Goal: Task Accomplishment & Management: Manage account settings

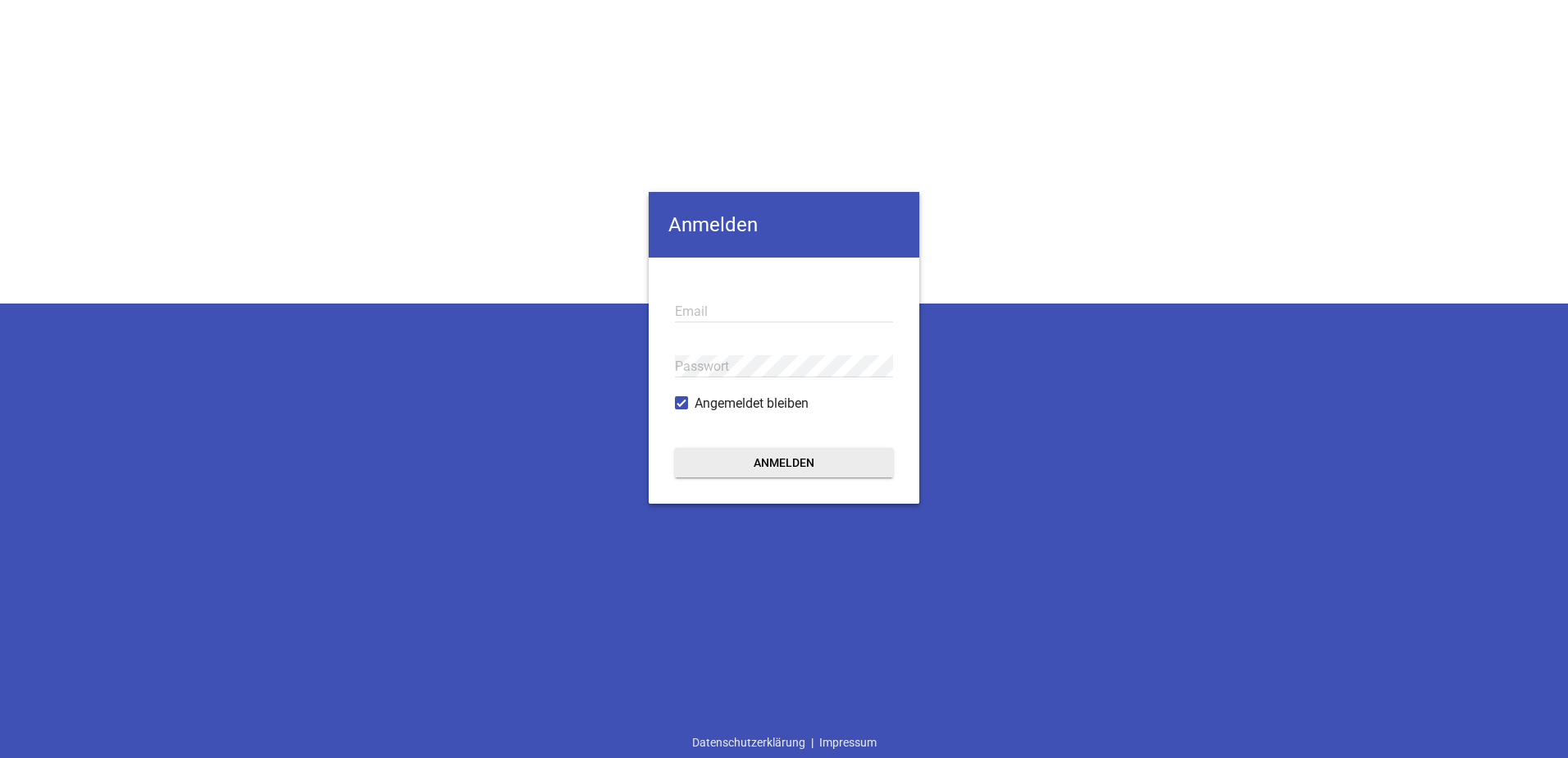
type input "[EMAIL_ADDRESS][PERSON_NAME][DOMAIN_NAME]"
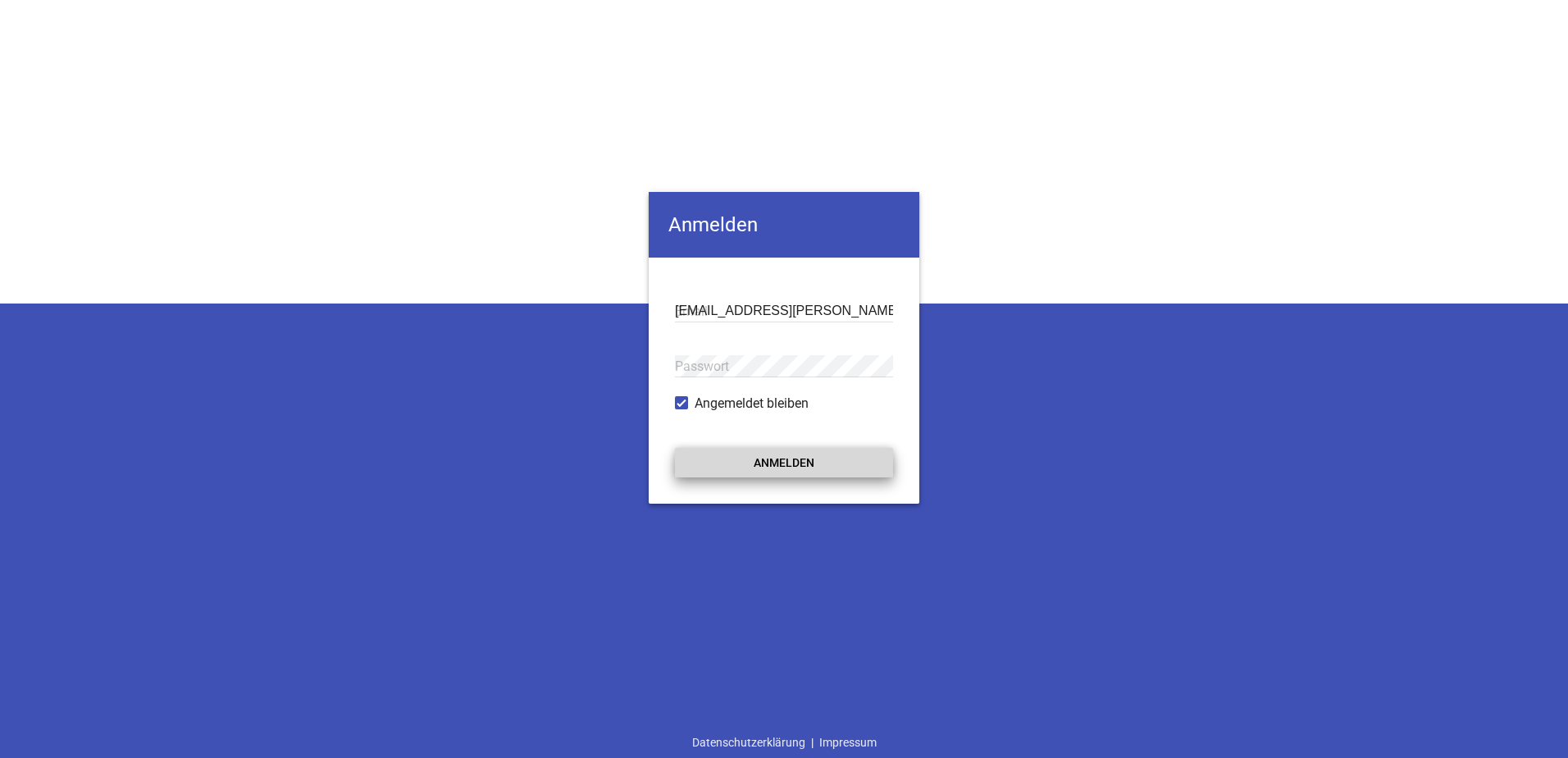
click at [774, 467] on button "Anmelden" at bounding box center [784, 462] width 218 height 30
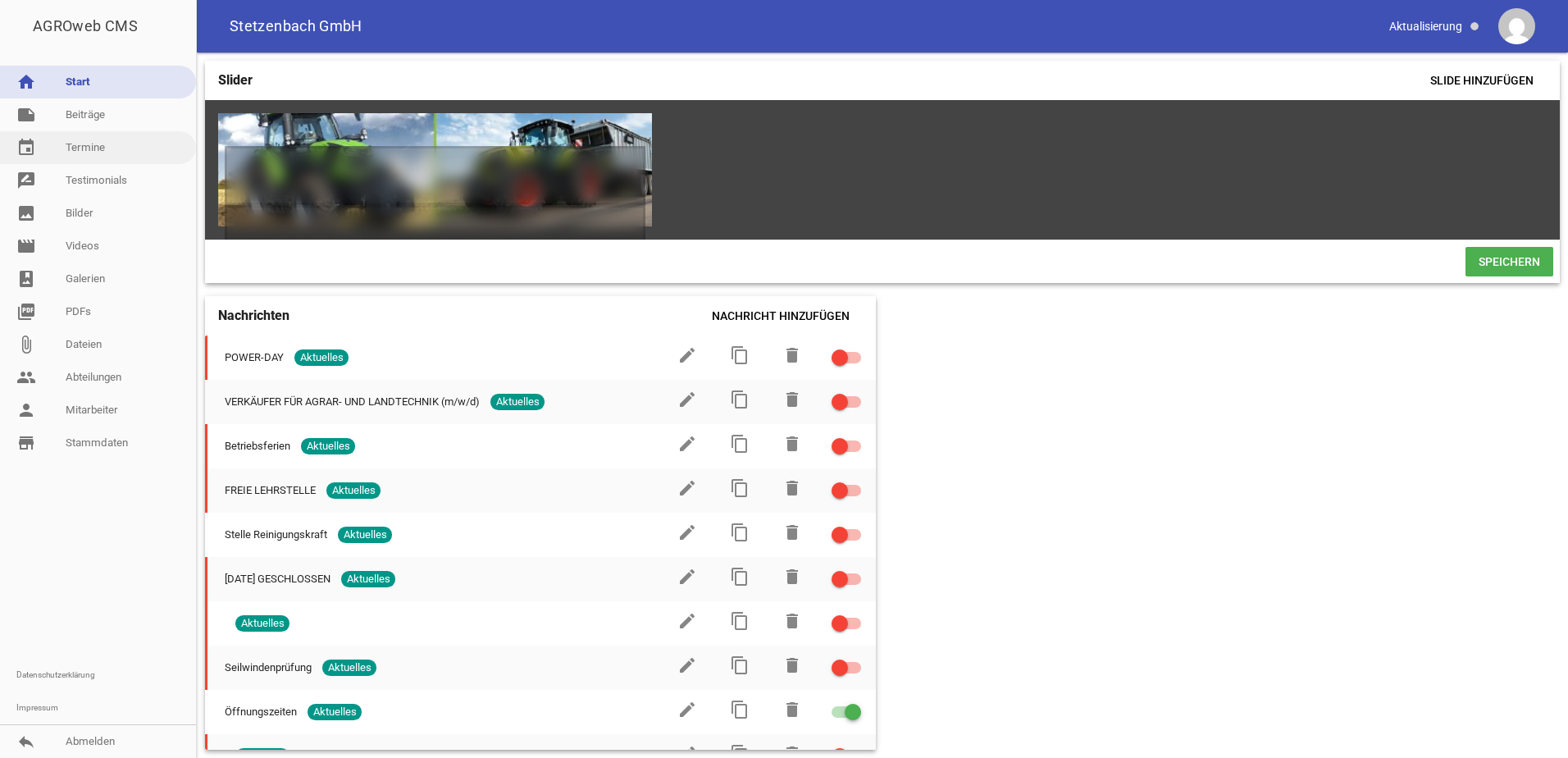
click at [110, 144] on link "event Termine" at bounding box center [98, 148] width 196 height 33
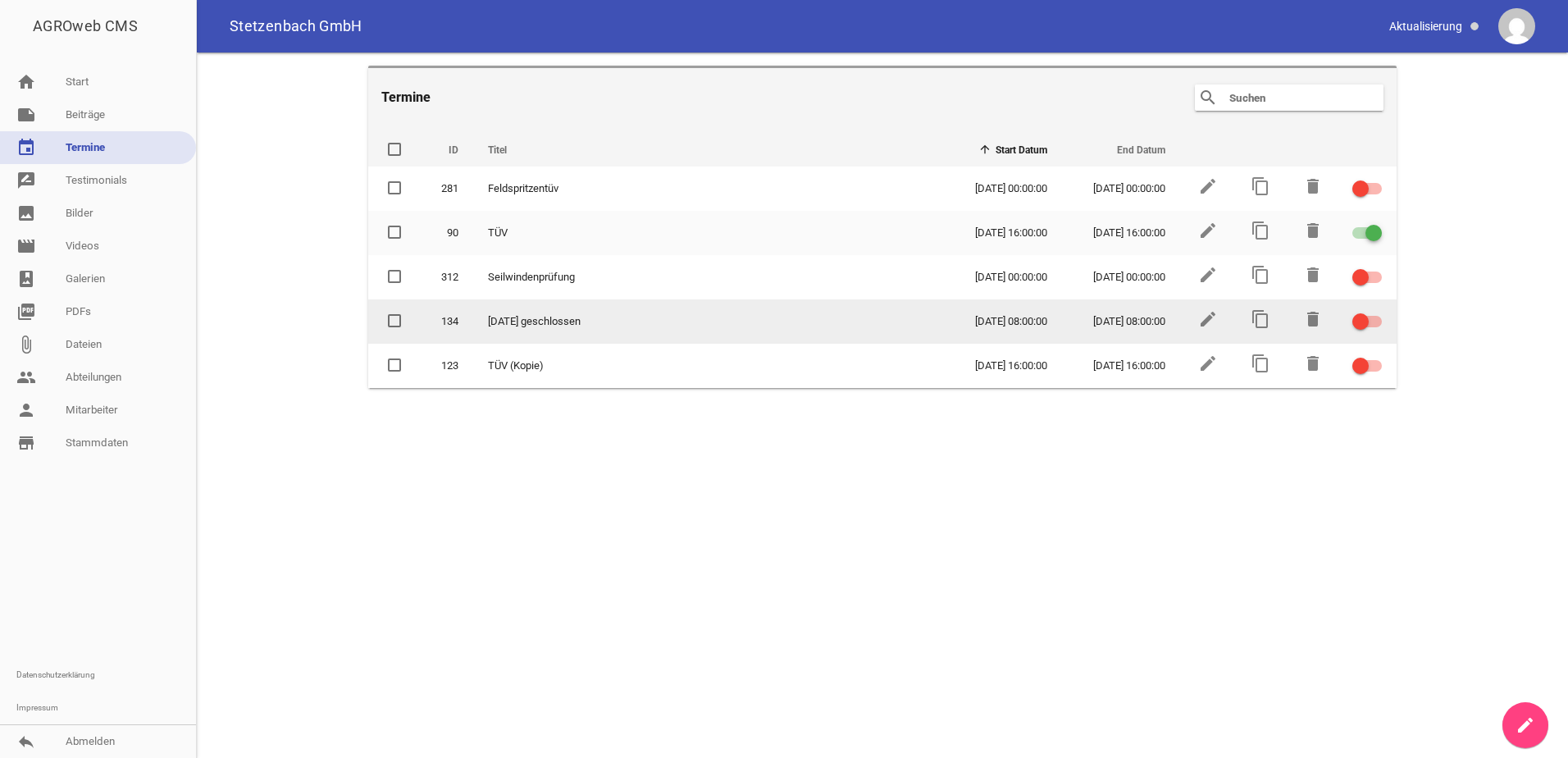
click at [535, 326] on span "[DATE] geschlossen" at bounding box center [534, 322] width 92 height 16
click at [1205, 325] on icon "edit" at bounding box center [1208, 319] width 20 height 20
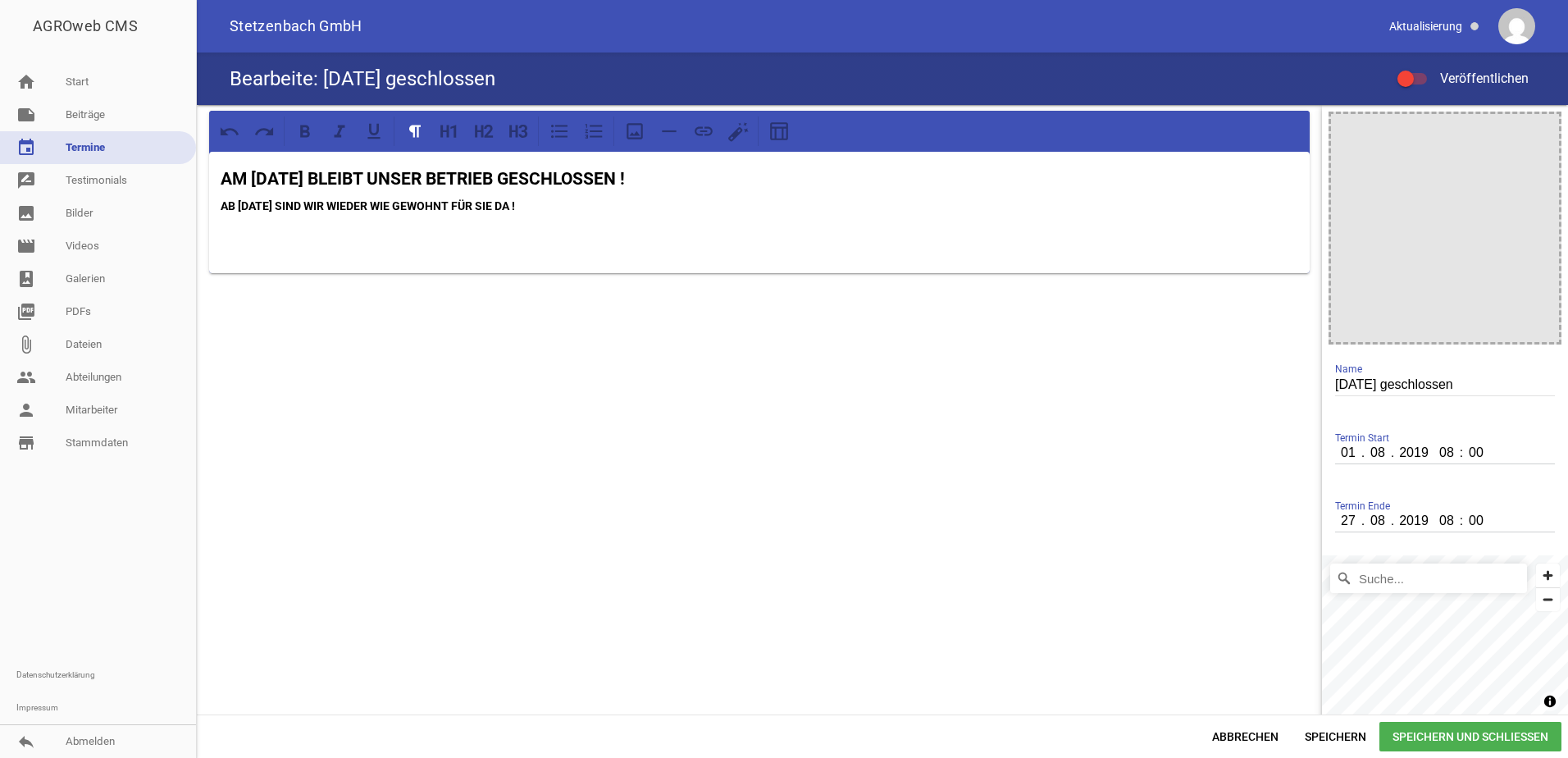
type input "010"
drag, startPoint x: 1323, startPoint y: 448, endPoint x: 1347, endPoint y: 448, distance: 24.0
click at [1338, 448] on div "image [DATE] geschlossen Name Termin Start 010 . . 2019 08 : 00 Termin Ende [DA…" at bounding box center [1444, 430] width 246 height 650
drag, startPoint x: 1332, startPoint y: 450, endPoint x: 1341, endPoint y: 452, distance: 9.2
click at [1335, 450] on input "010" at bounding box center [1349, 453] width 28 height 22
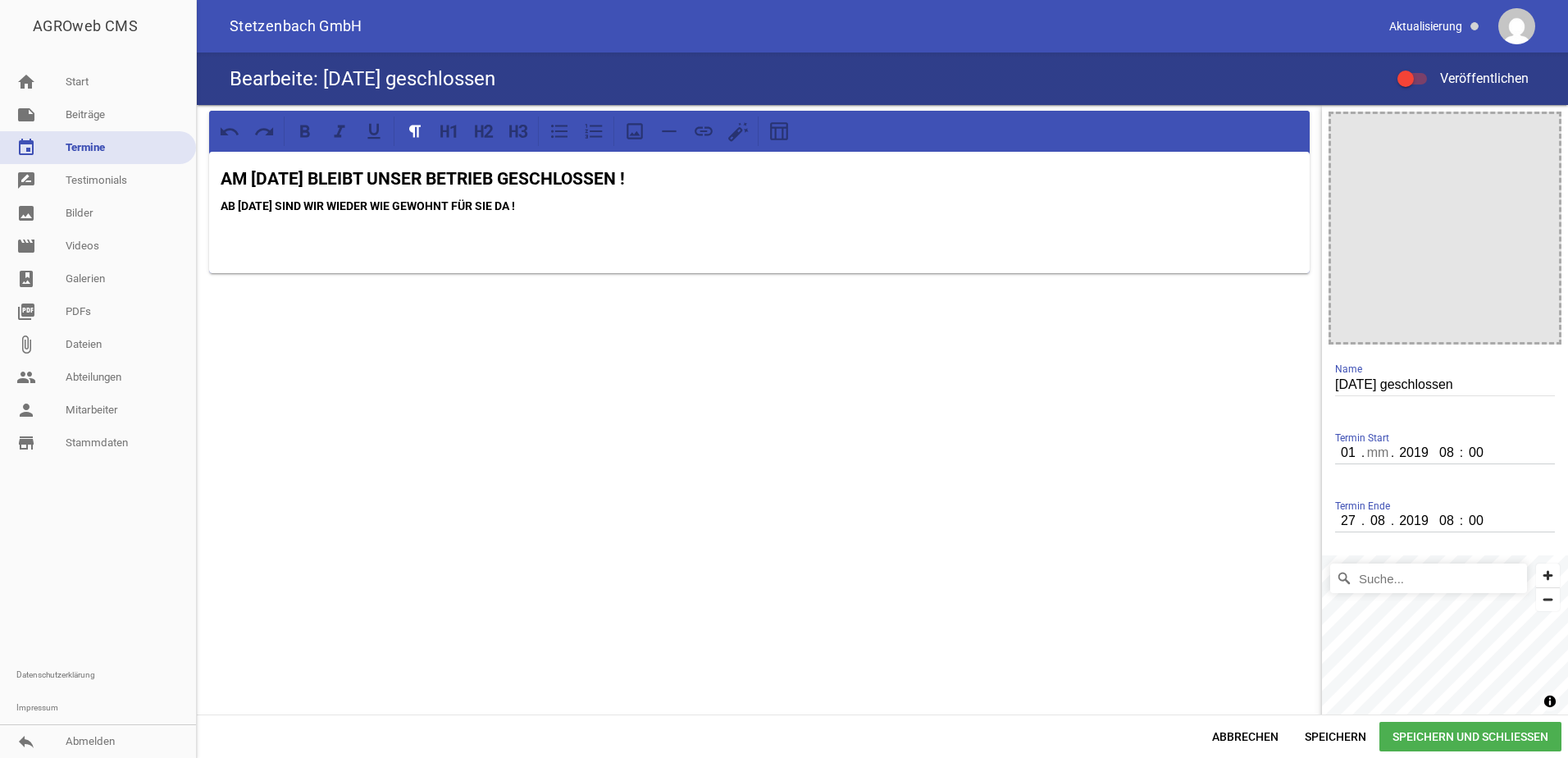
type input "01"
click at [1365, 452] on input "number" at bounding box center [1378, 453] width 30 height 22
type input "09"
type input "2025"
type input "01"
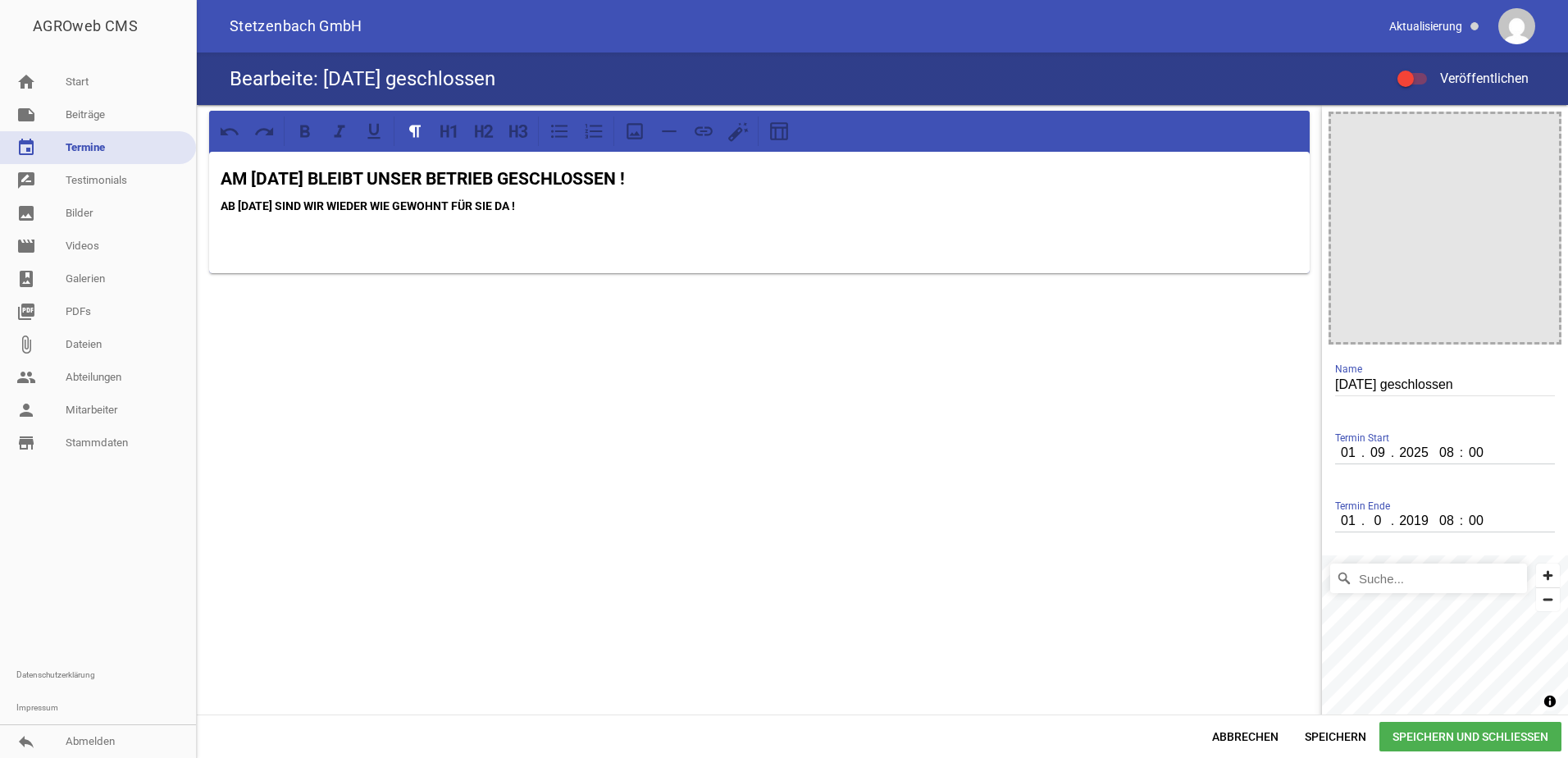
type input "09"
type input "2025"
type input "12"
type input "23"
type input "59"
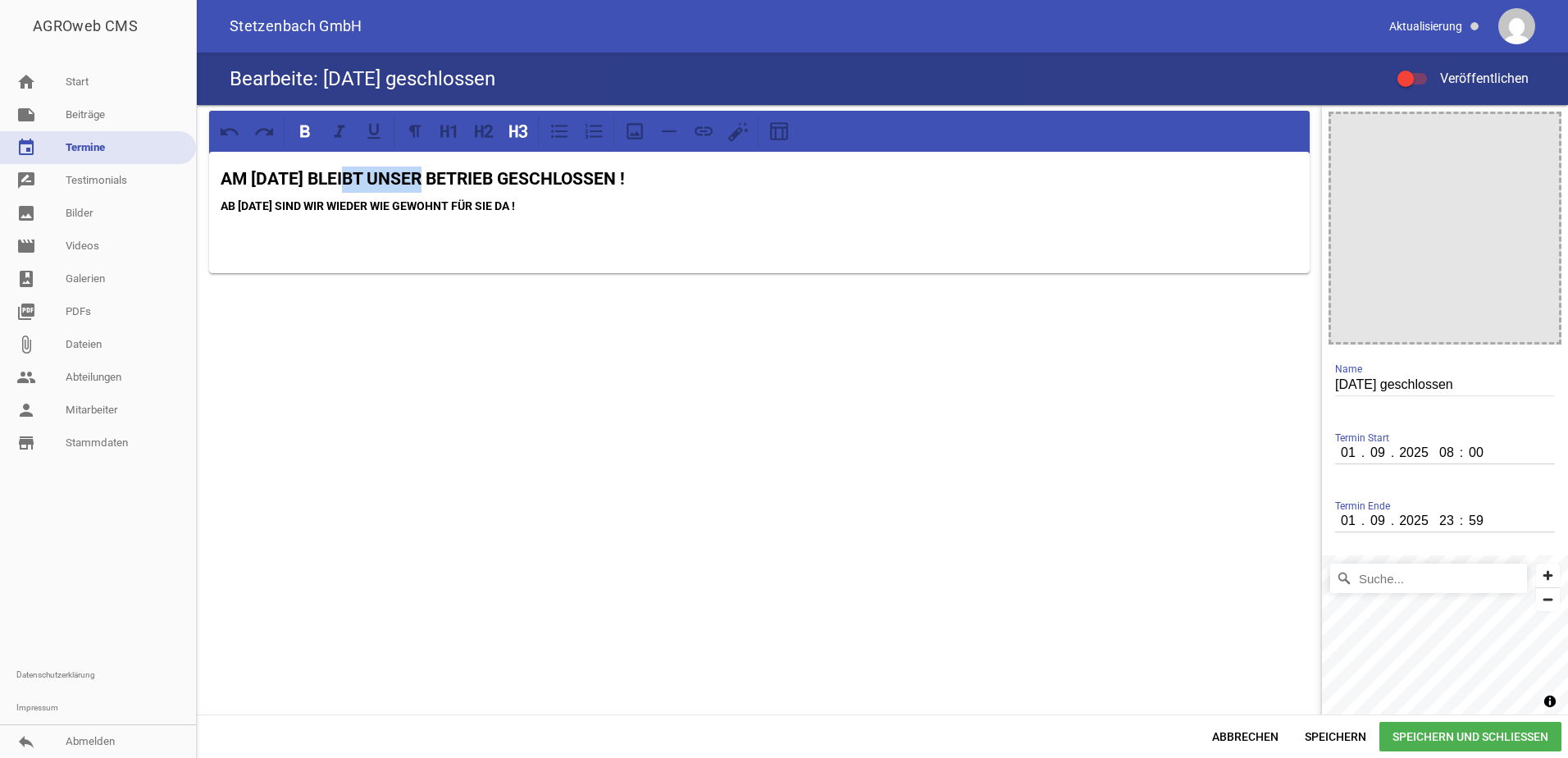
drag, startPoint x: 365, startPoint y: 178, endPoint x: 432, endPoint y: 181, distance: 67.1
click at [432, 181] on strong "AM [DATE] BLEIBT UNSER BETRIEB GESCHLOSSEN !" at bounding box center [422, 179] width 404 height 20
drag, startPoint x: 322, startPoint y: 206, endPoint x: 368, endPoint y: 205, distance: 46.0
click at [368, 205] on strong "AB [DATE] SIND WIR WIEDER WIE GEWOHNT FÜR SIE DA !" at bounding box center [367, 206] width 295 height 13
click at [1523, 740] on span "Speichern und Schließen" at bounding box center [1470, 736] width 182 height 30
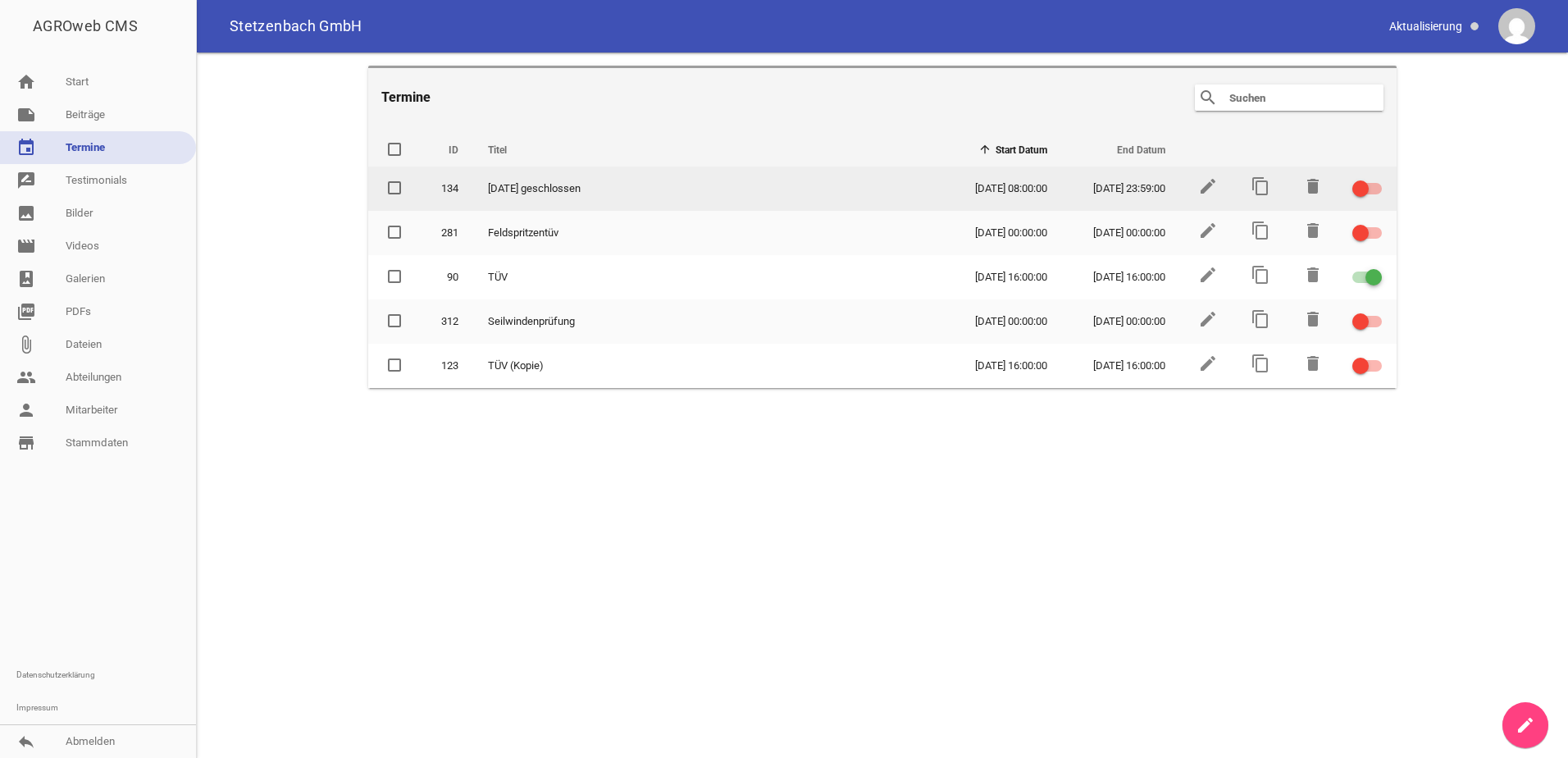
click at [1378, 185] on div at bounding box center [1367, 189] width 30 height 12
click at [1377, 179] on input "checkbox" at bounding box center [1377, 179] width 0 height 0
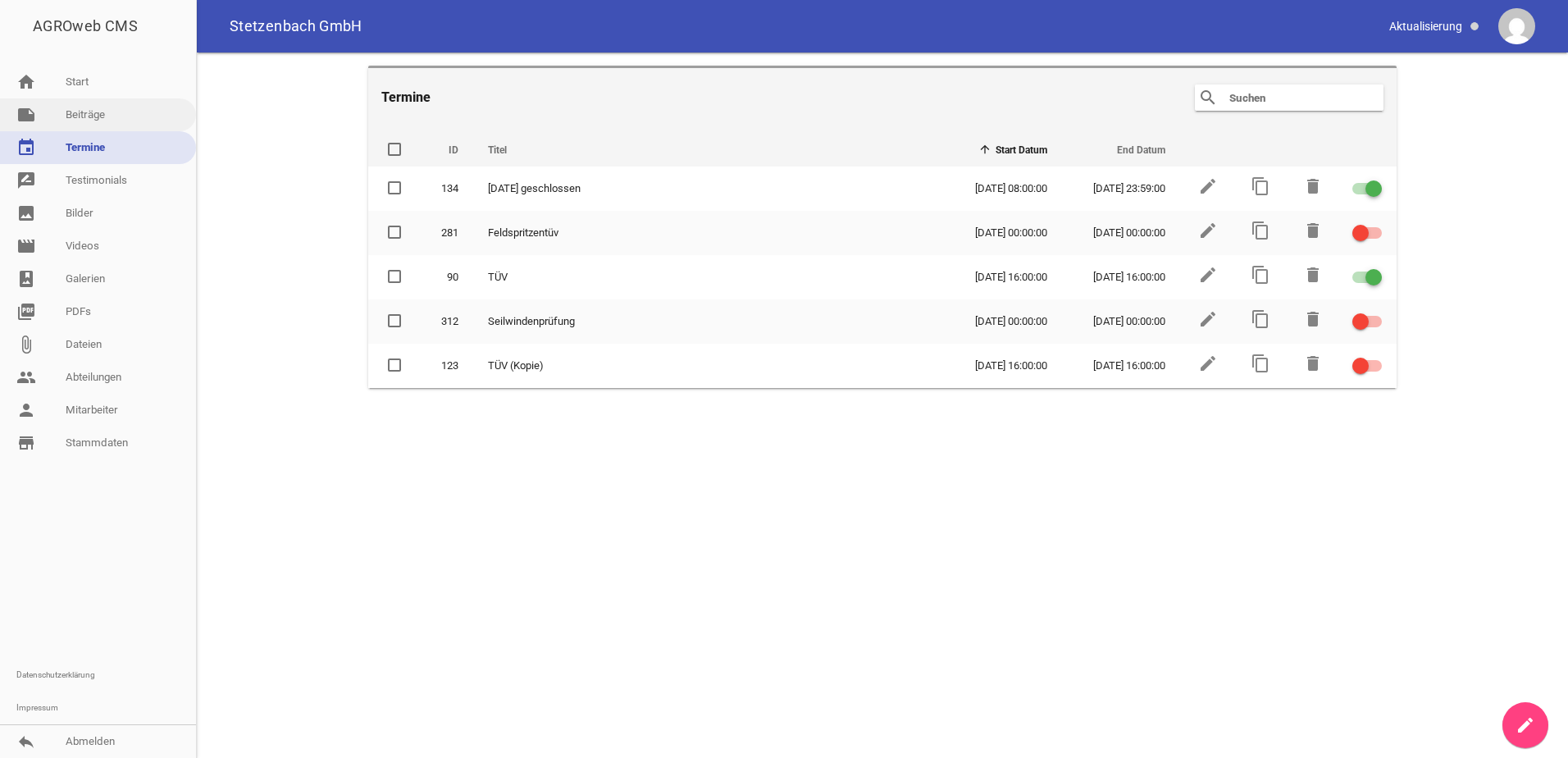
click at [132, 112] on link "note Beiträge" at bounding box center [98, 115] width 196 height 33
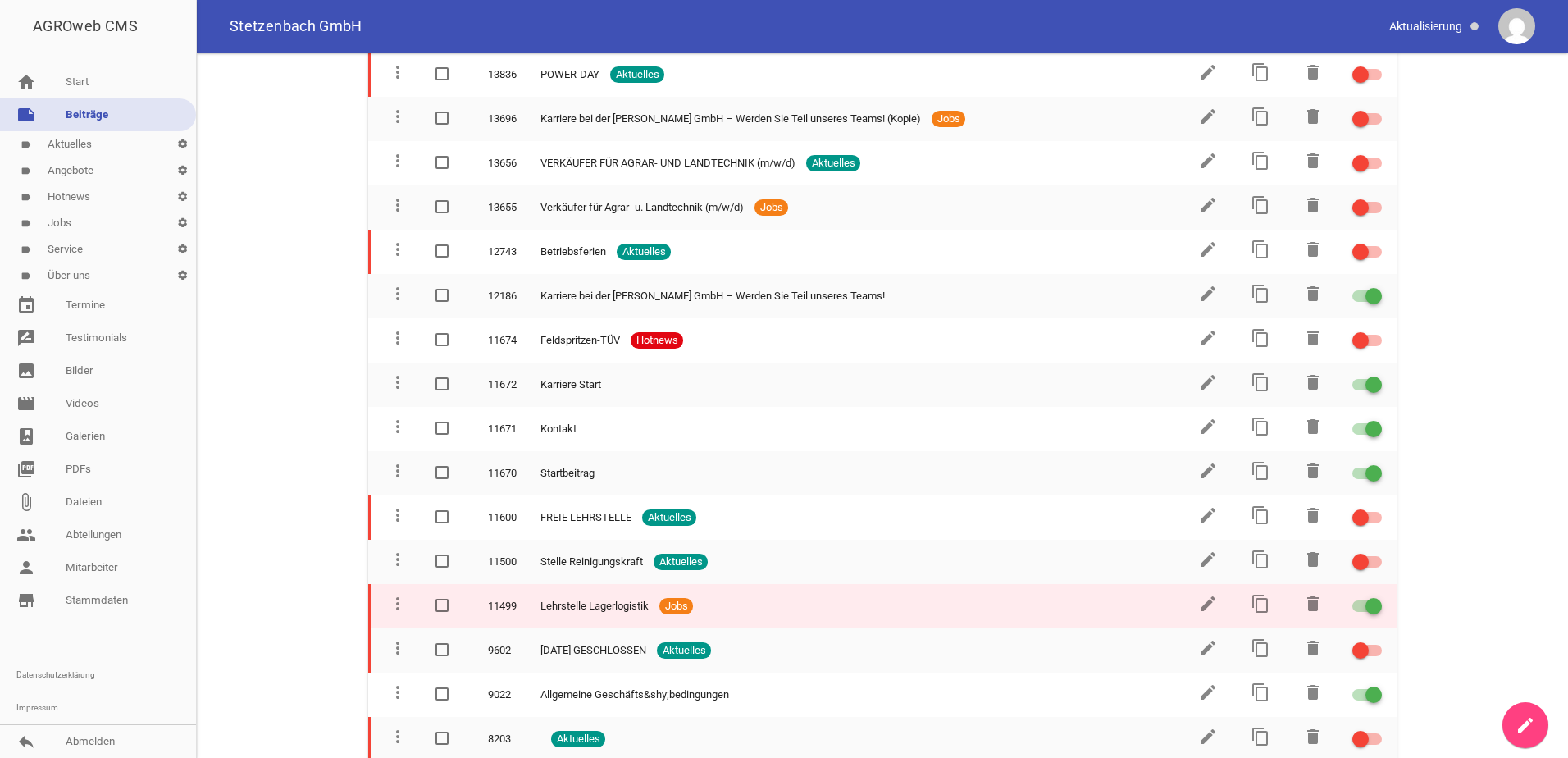
scroll to position [246, 0]
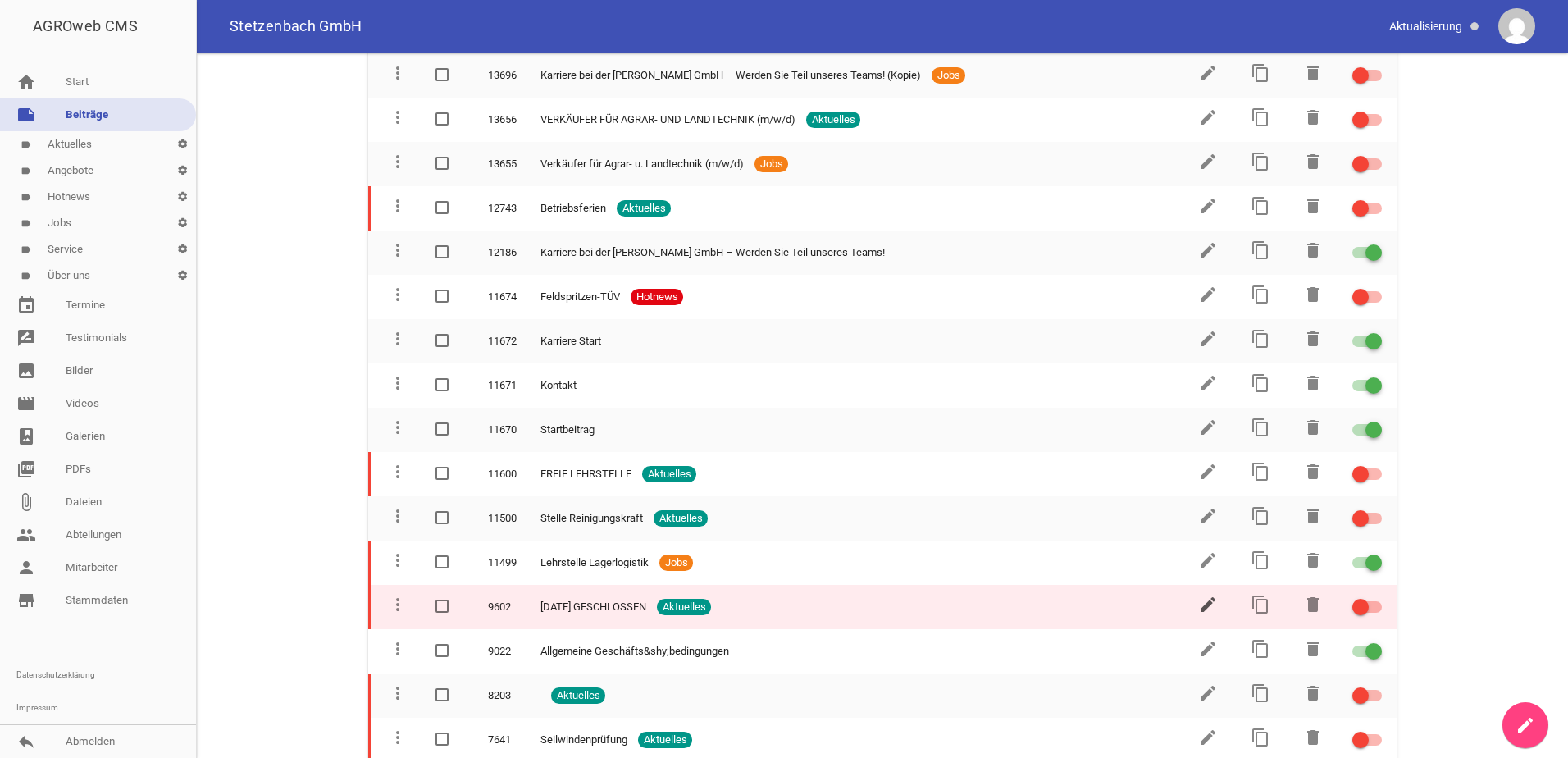
click at [1198, 607] on icon "edit" at bounding box center [1208, 605] width 20 height 20
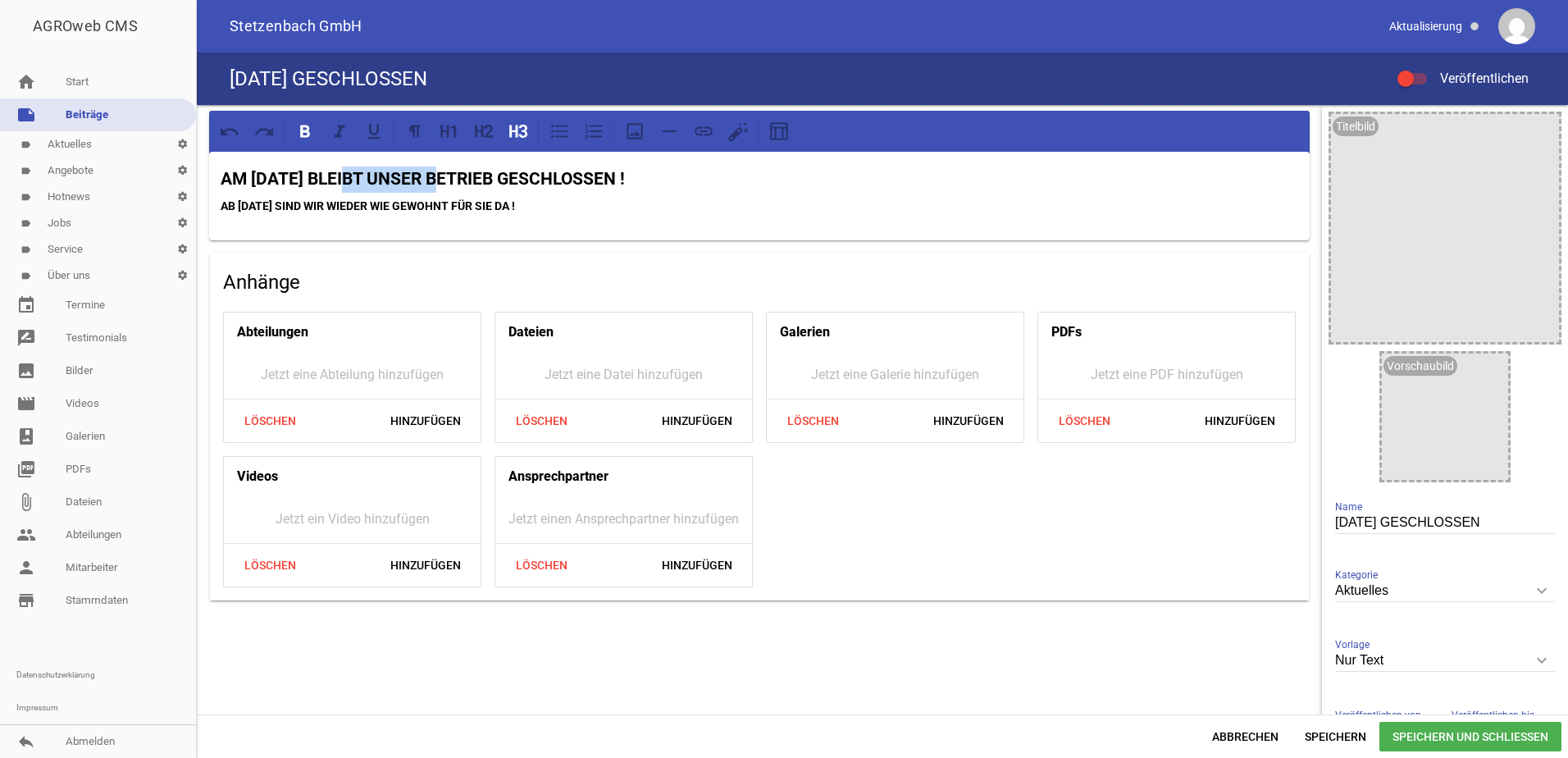
drag, startPoint x: 368, startPoint y: 178, endPoint x: 454, endPoint y: 182, distance: 86.1
click at [454, 182] on strong "AM [DATE] BLEIBT UNSER BETRIEB GESCHLOSSEN !" at bounding box center [422, 179] width 404 height 20
drag, startPoint x: 321, startPoint y: 206, endPoint x: 365, endPoint y: 202, distance: 44.2
click at [365, 202] on strong "AB [DATE] SIND WIR WIEDER WIE GEWOHNT FÜR SIE DA !" at bounding box center [367, 206] width 295 height 13
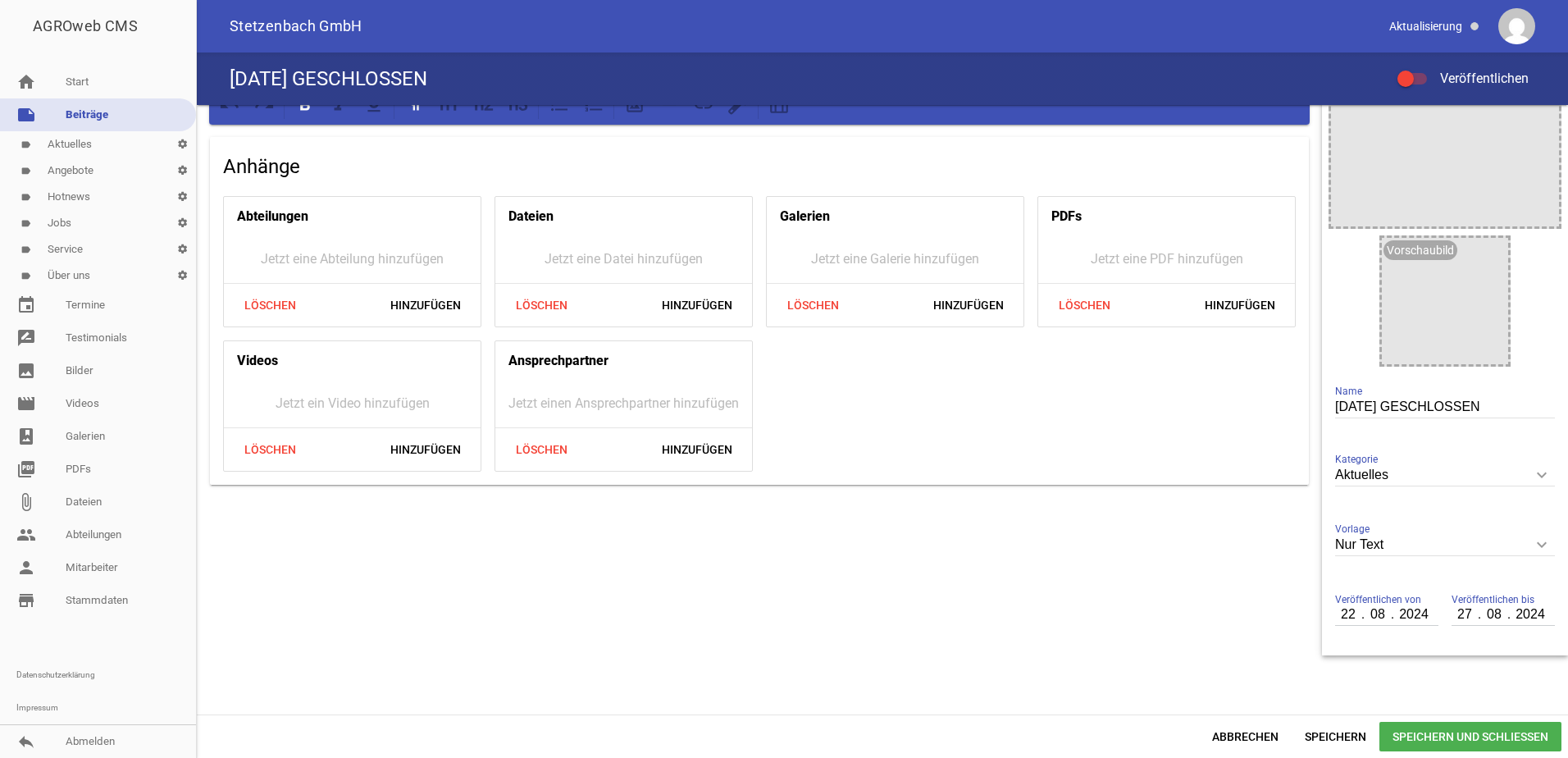
scroll to position [128, 0]
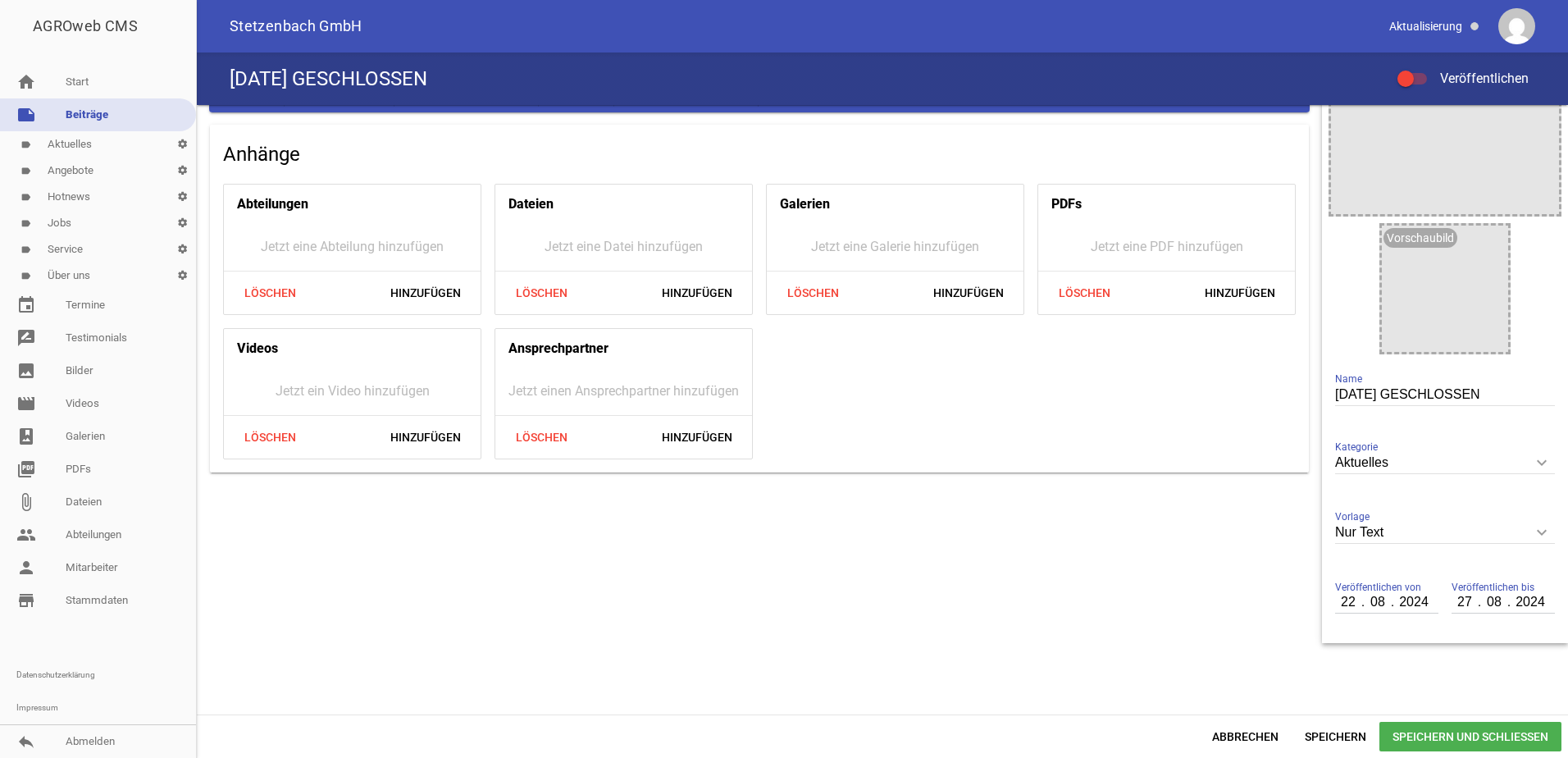
drag, startPoint x: 1325, startPoint y: 598, endPoint x: 1378, endPoint y: 600, distance: 53.0
click at [1399, 598] on div "Veröffentlichen von [DATE] Veröffentlichen bis [DATE]" at bounding box center [1445, 602] width 233 height 68
type input "0022"
click at [1336, 604] on input "number" at bounding box center [1349, 602] width 28 height 22
click at [1335, 605] on input "number" at bounding box center [1349, 602] width 28 height 22
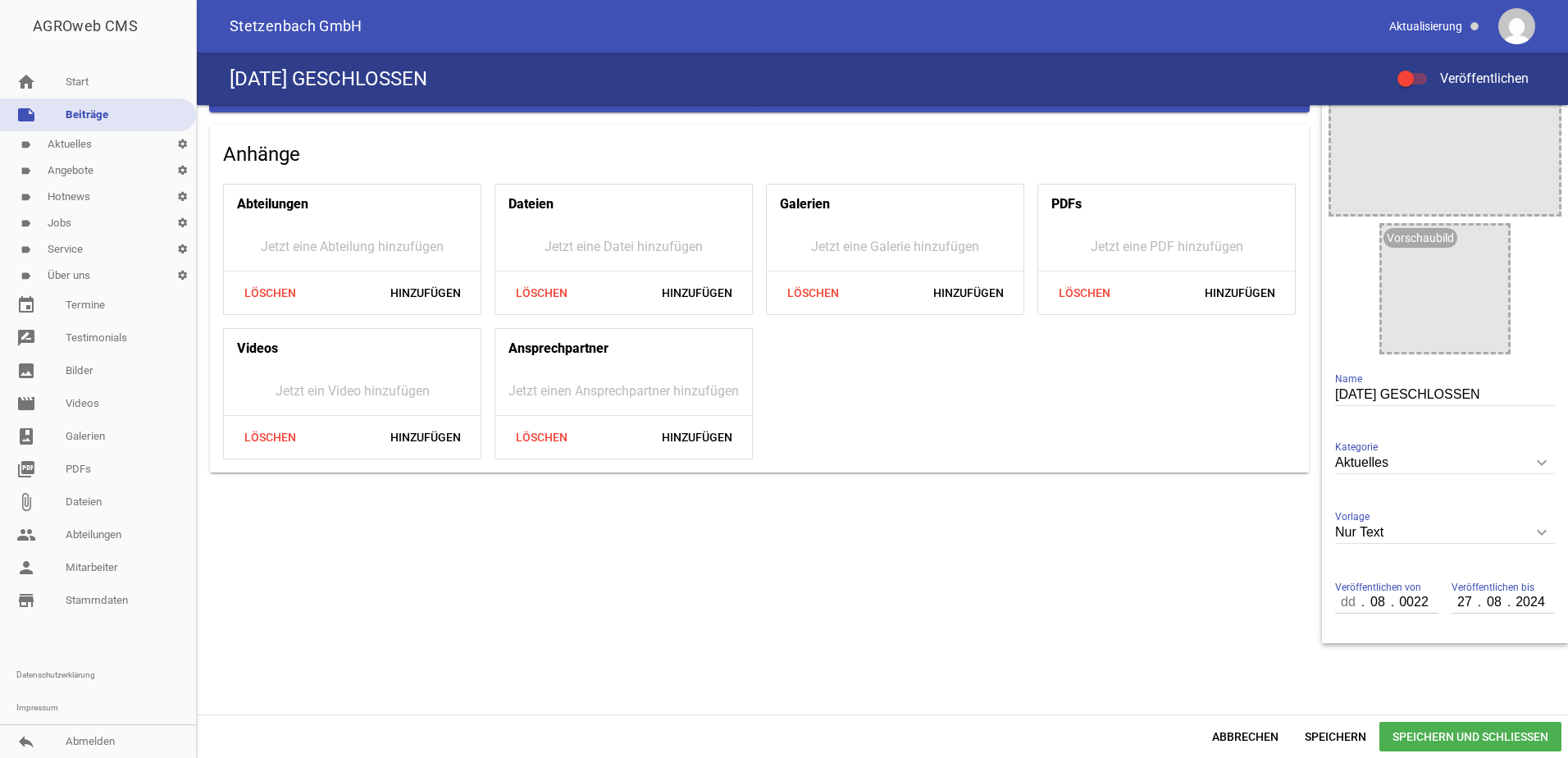
drag, startPoint x: 1330, startPoint y: 604, endPoint x: 1347, endPoint y: 604, distance: 17.0
click at [1347, 604] on input "number" at bounding box center [1349, 602] width 28 height 22
type input "01"
type input "09"
type input "2025"
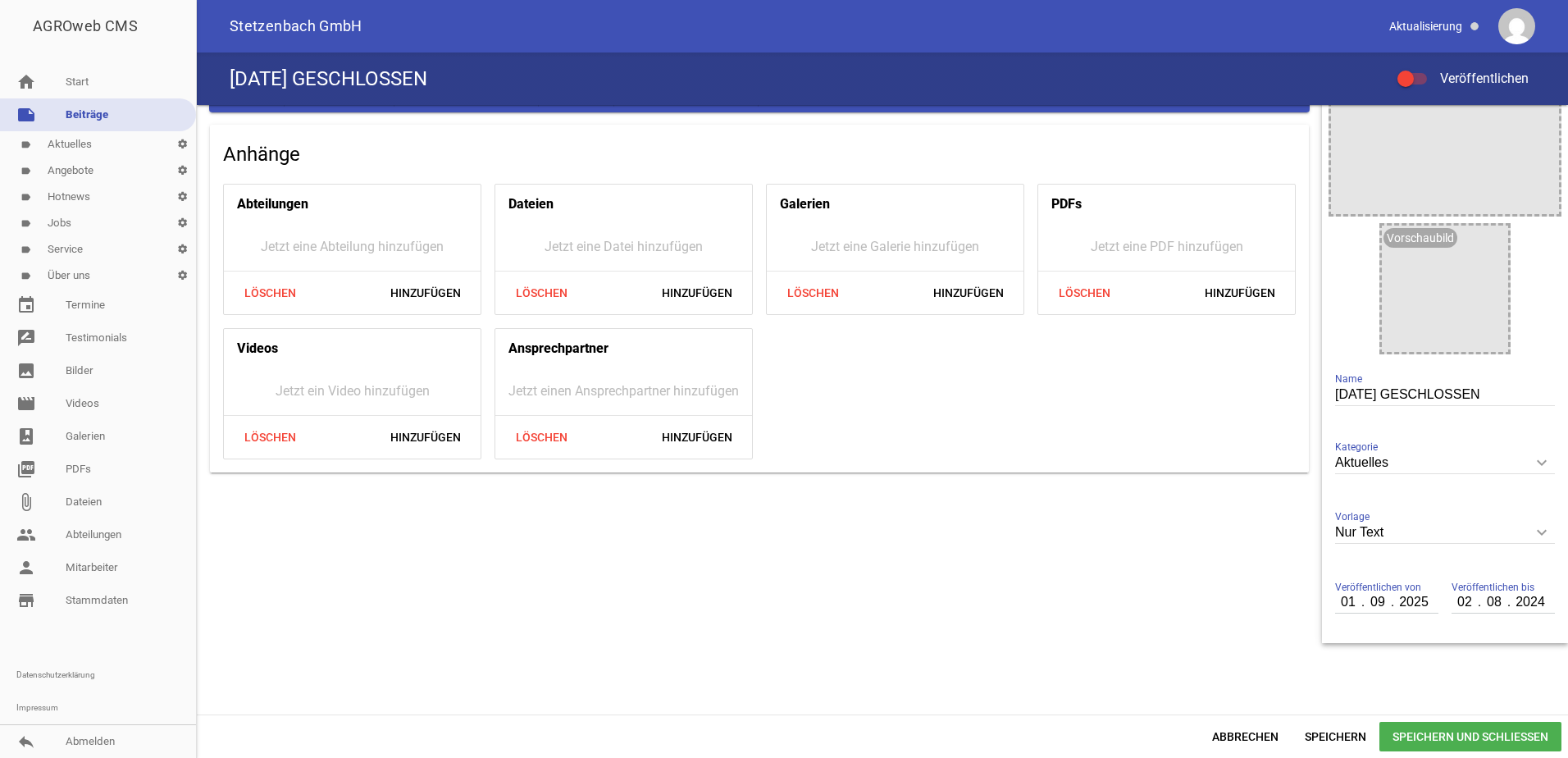
type input "02"
drag, startPoint x: 1481, startPoint y: 595, endPoint x: 1491, endPoint y: 603, distance: 12.8
click at [1492, 603] on div "Veröffentlichen bis [DATE]" at bounding box center [1503, 602] width 103 height 55
type input "09"
type input "2025"
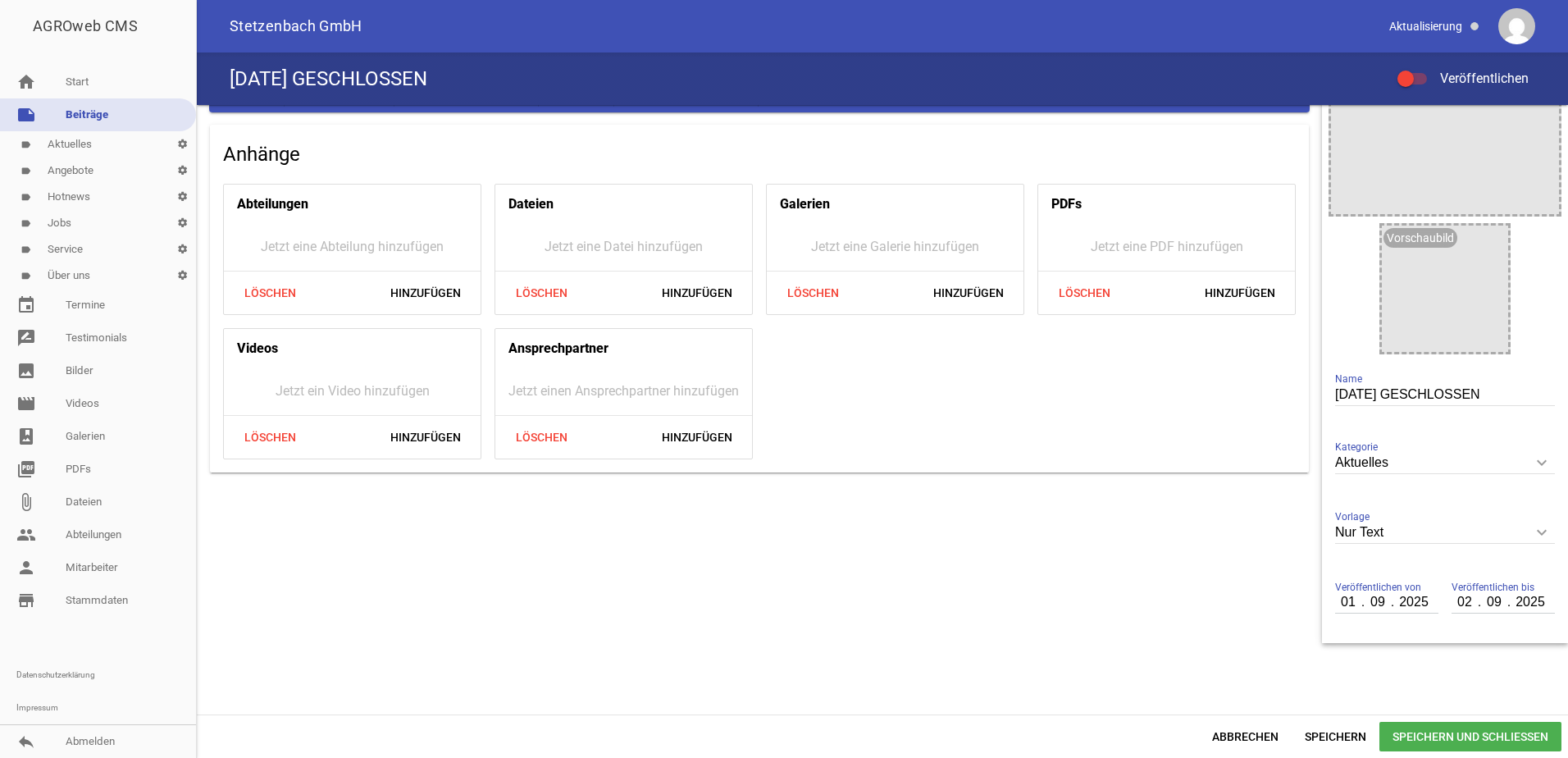
click at [1505, 729] on span "Speichern und Schließen" at bounding box center [1470, 736] width 182 height 30
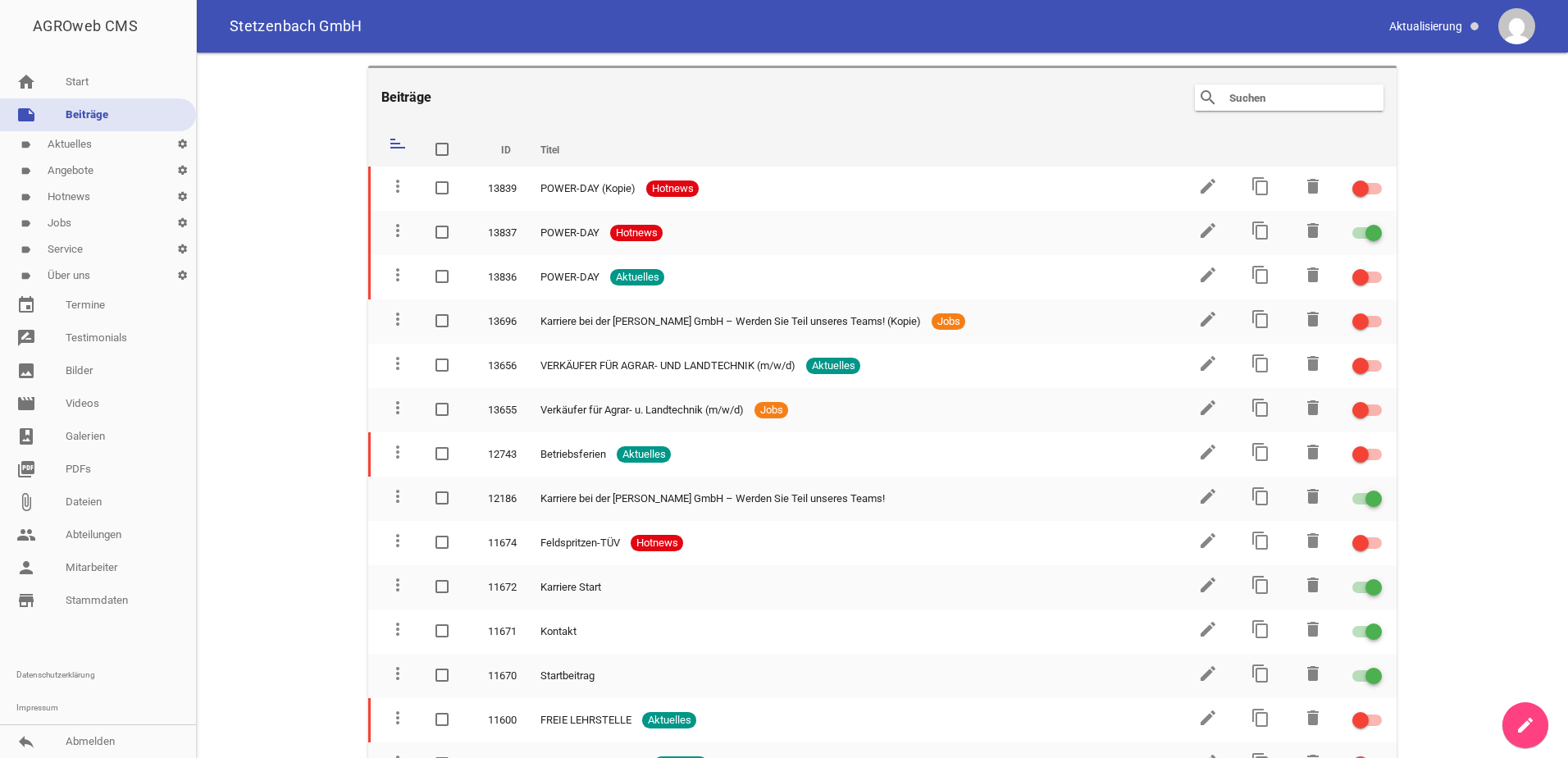
click at [68, 141] on link "label Aktuelles settings" at bounding box center [98, 144] width 196 height 26
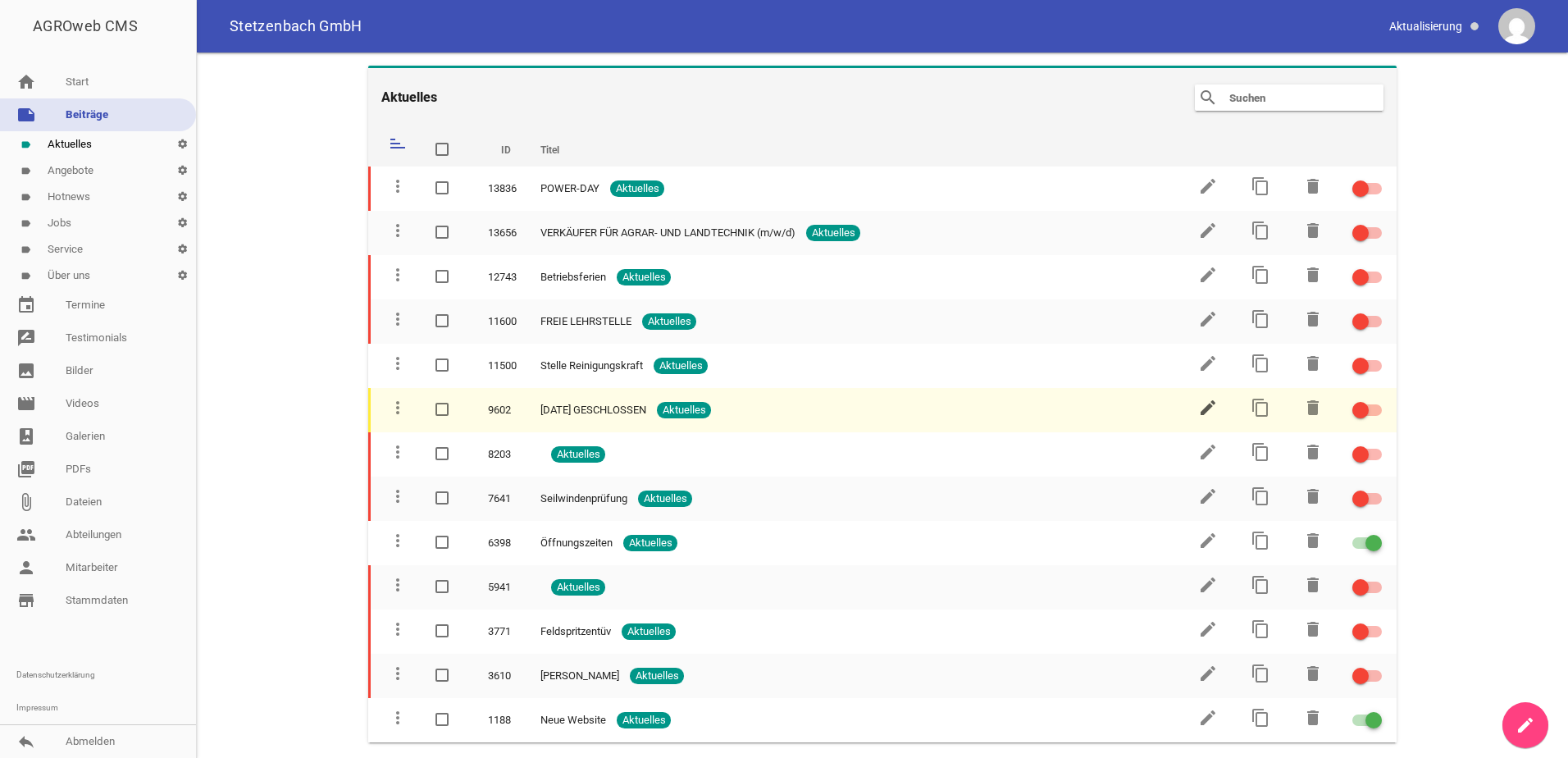
click at [1202, 410] on icon "edit" at bounding box center [1208, 408] width 20 height 20
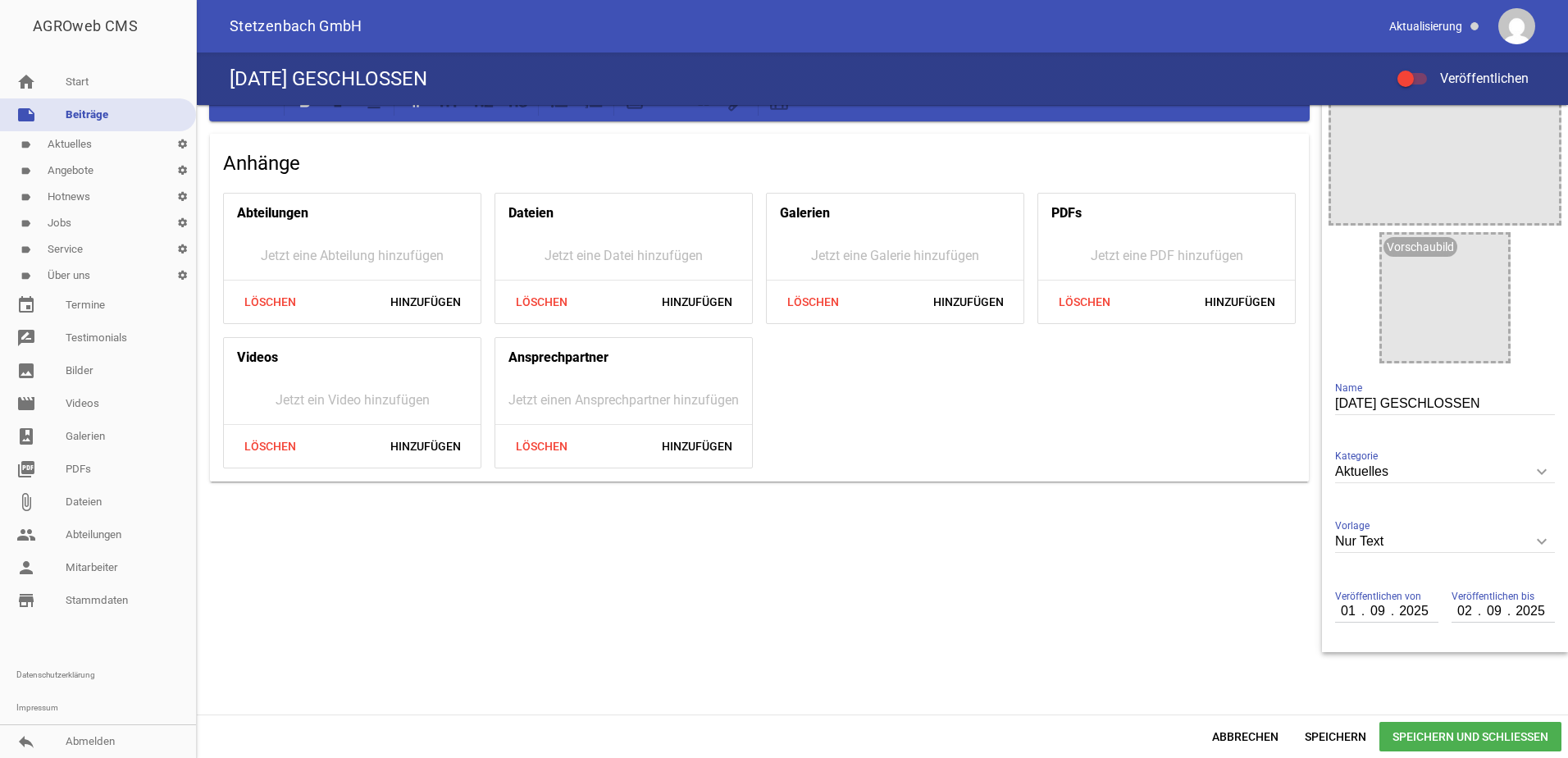
scroll to position [128, 0]
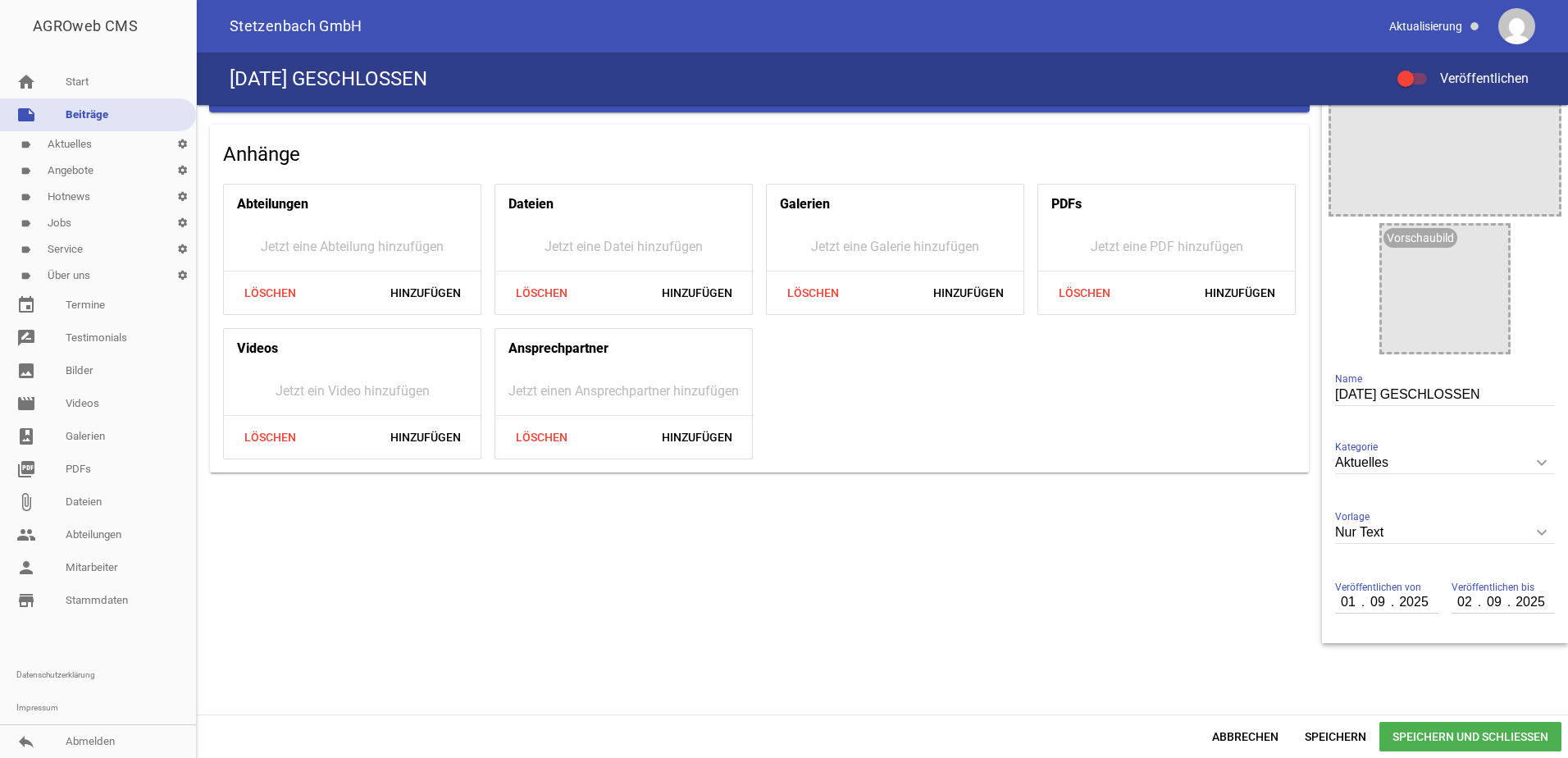
click at [1459, 736] on span "Speichern und Schließen" at bounding box center [1470, 736] width 182 height 30
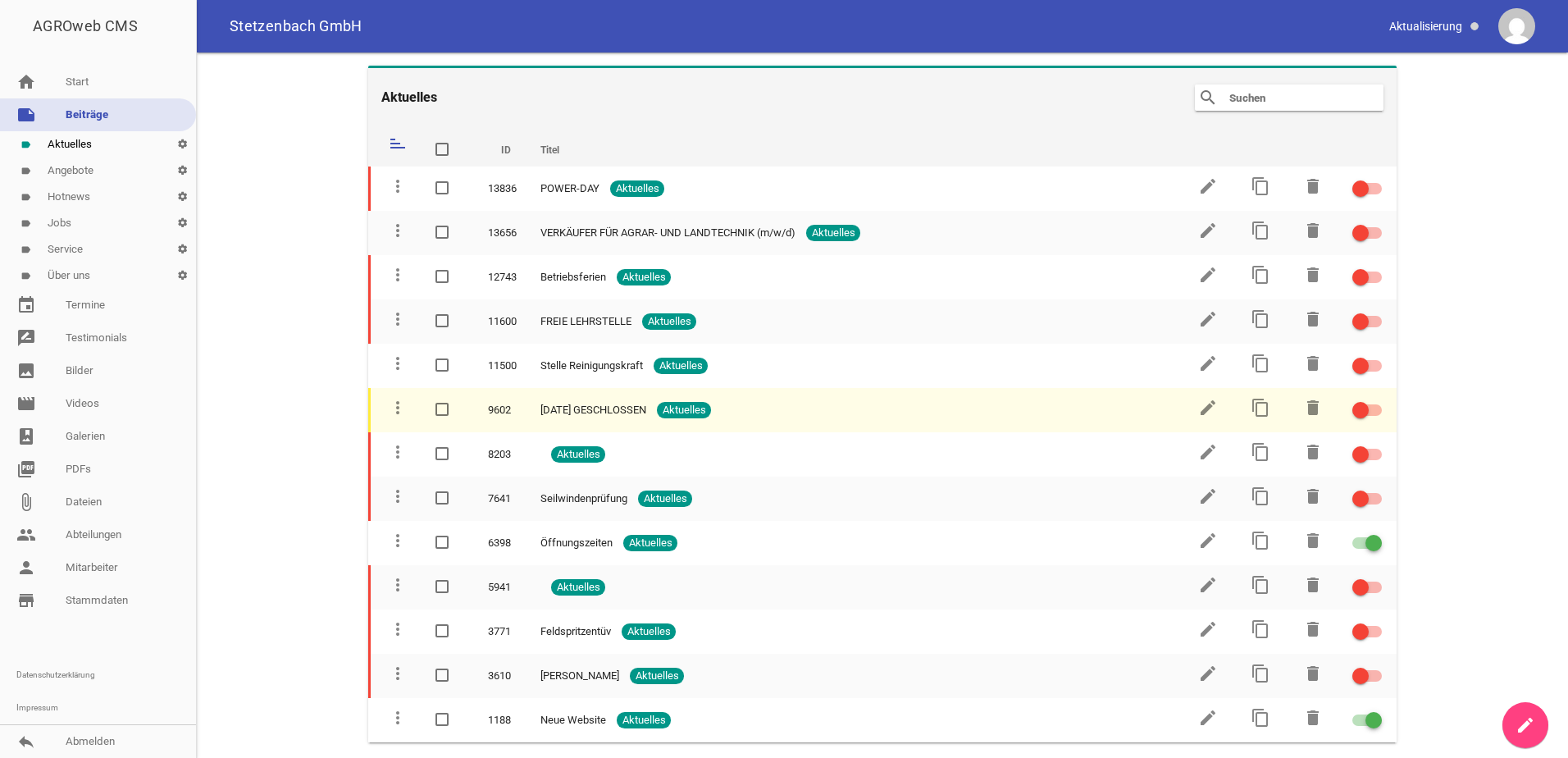
click at [1377, 409] on div at bounding box center [1367, 410] width 30 height 12
click at [1377, 400] on input "checkbox" at bounding box center [1377, 400] width 0 height 0
click at [1211, 413] on icon "edit" at bounding box center [1208, 408] width 20 height 20
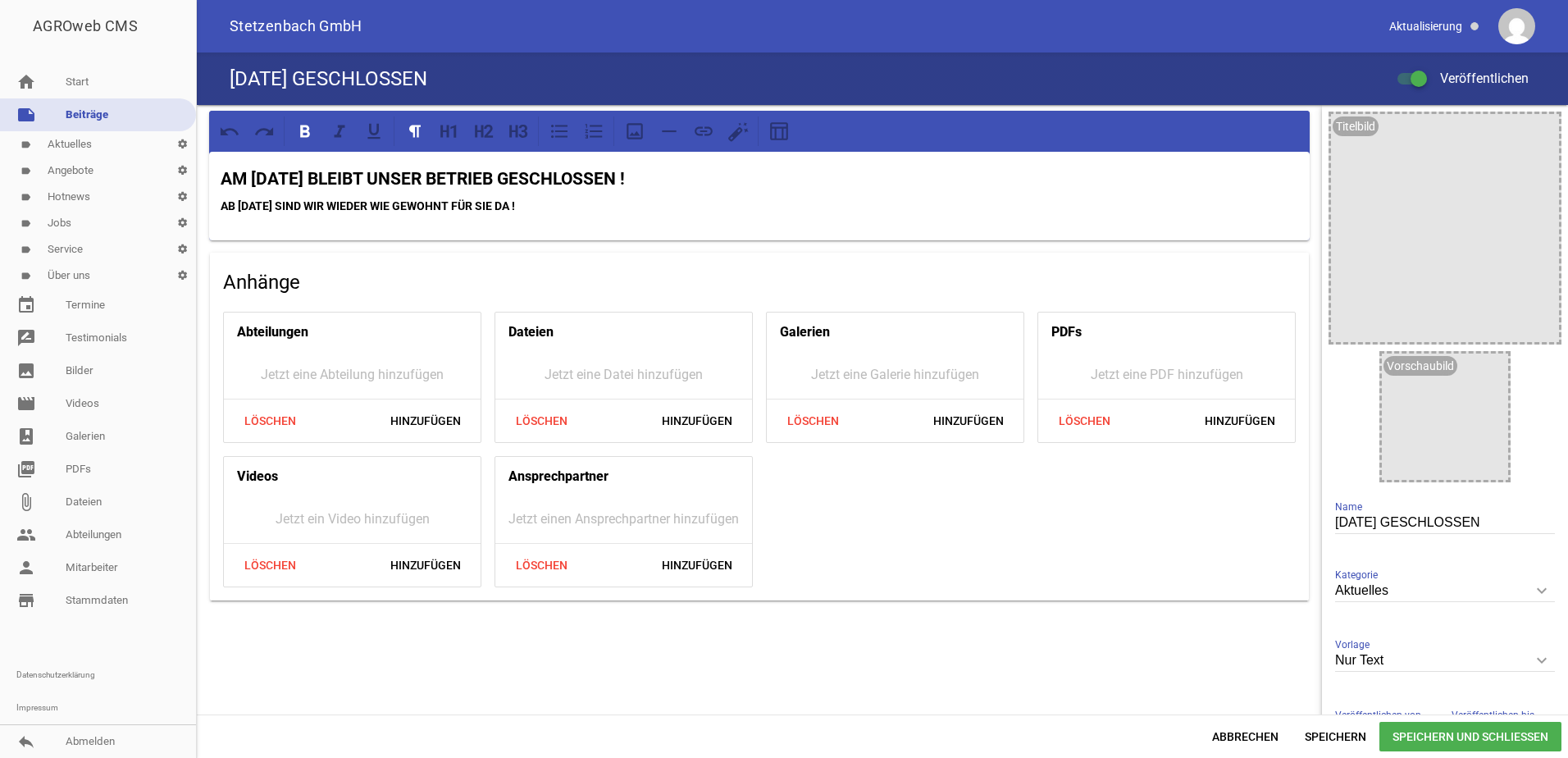
drag, startPoint x: 1458, startPoint y: 736, endPoint x: 1448, endPoint y: 739, distance: 10.4
click at [1457, 736] on span "Speichern und Schließen" at bounding box center [1470, 736] width 182 height 30
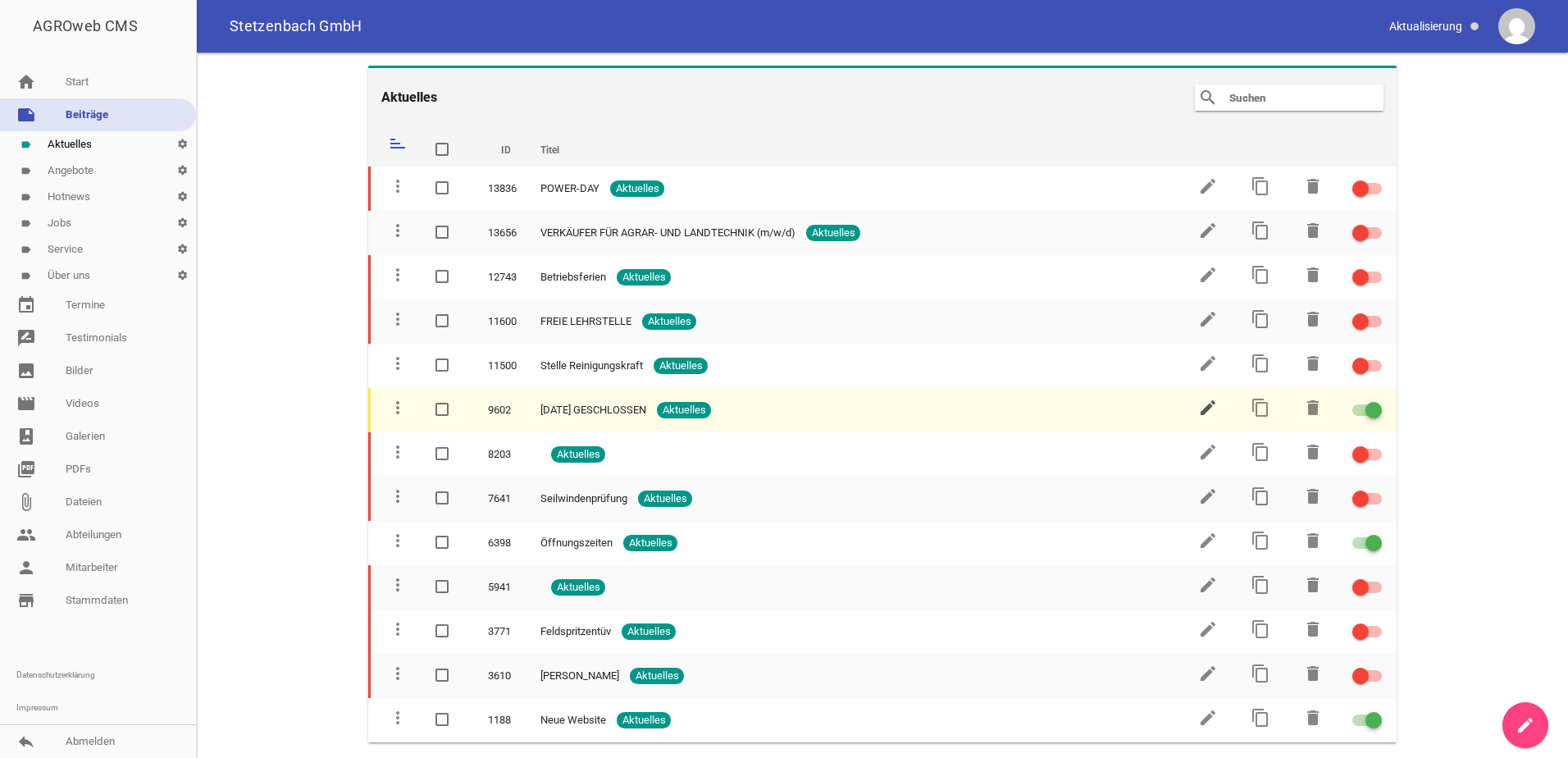
click at [1207, 409] on icon "edit" at bounding box center [1208, 408] width 20 height 20
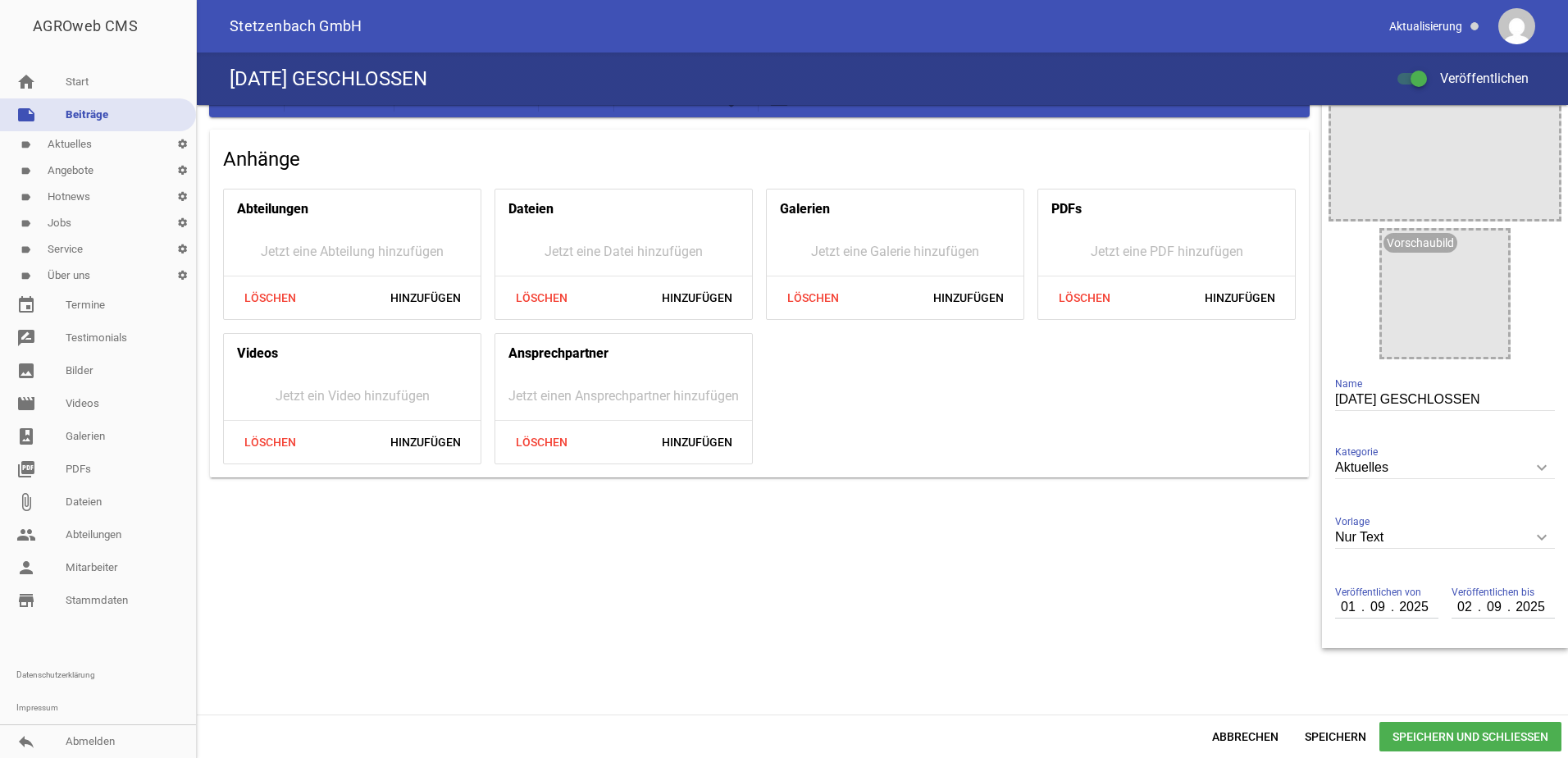
scroll to position [128, 0]
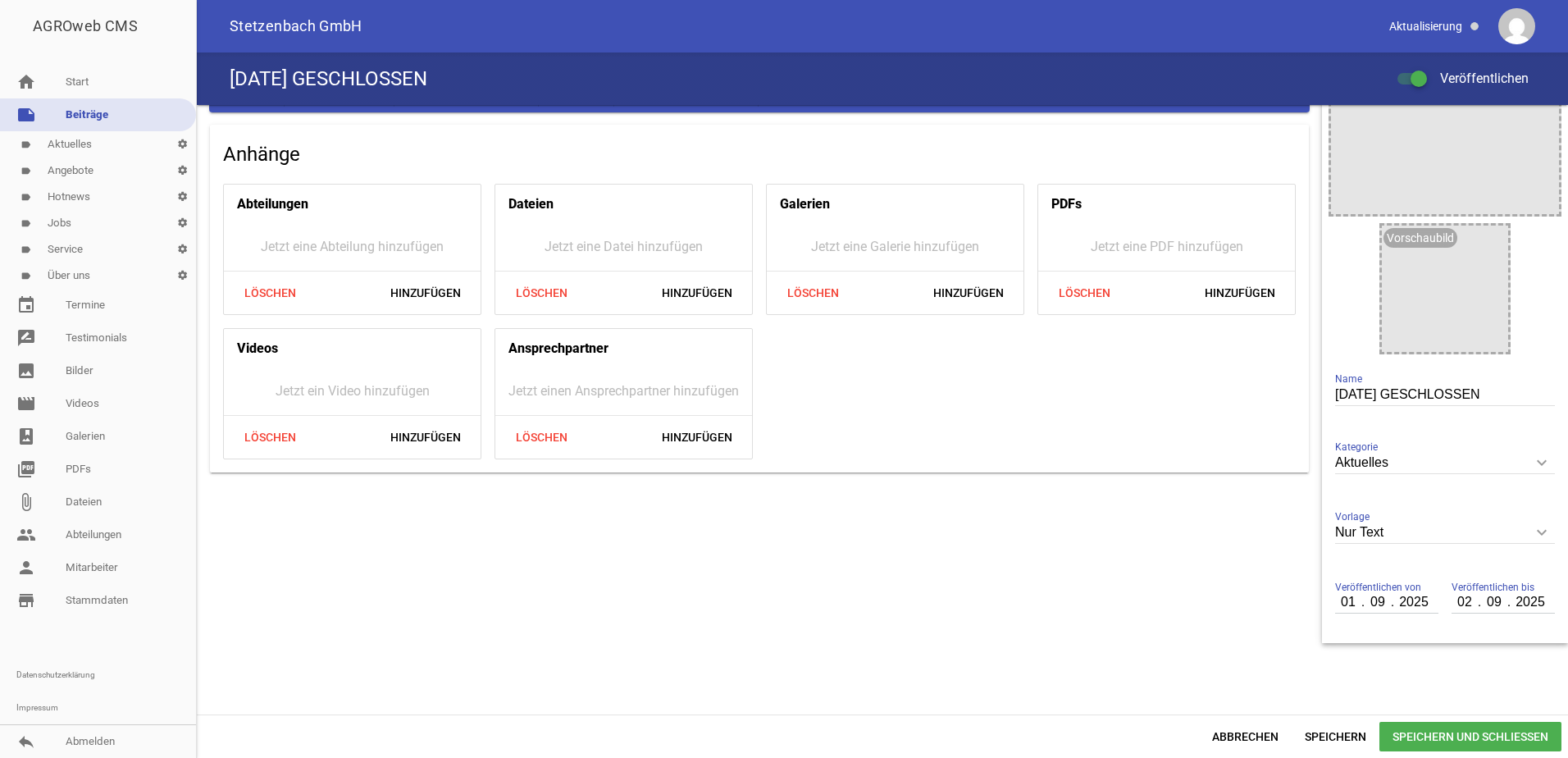
click at [1531, 462] on icon "keyboard_arrow_down" at bounding box center [1541, 462] width 26 height 26
click at [1531, 462] on input "Aktuelles" at bounding box center [1445, 462] width 219 height 22
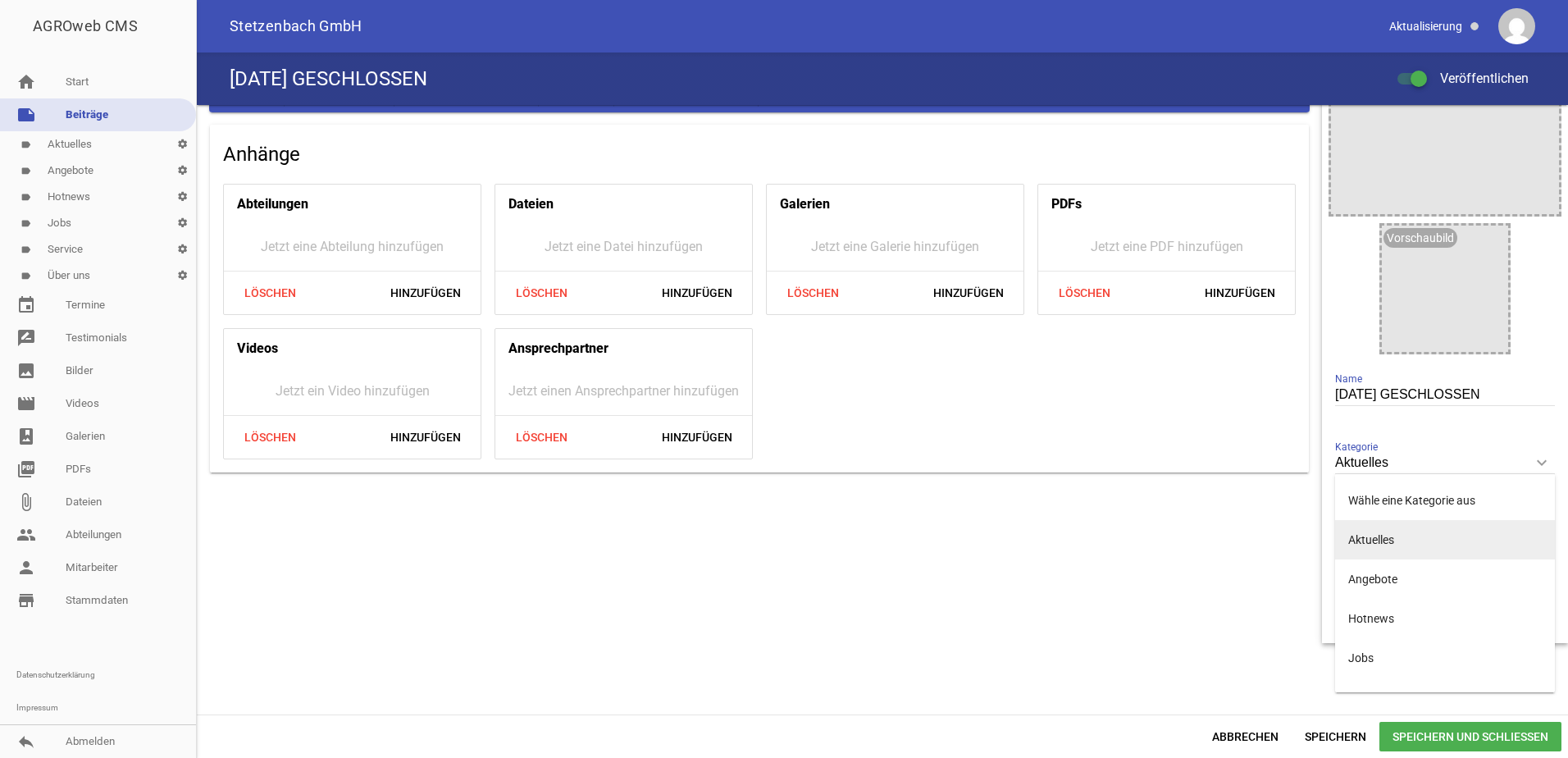
click at [1379, 543] on li "Aktuelles" at bounding box center [1445, 539] width 219 height 39
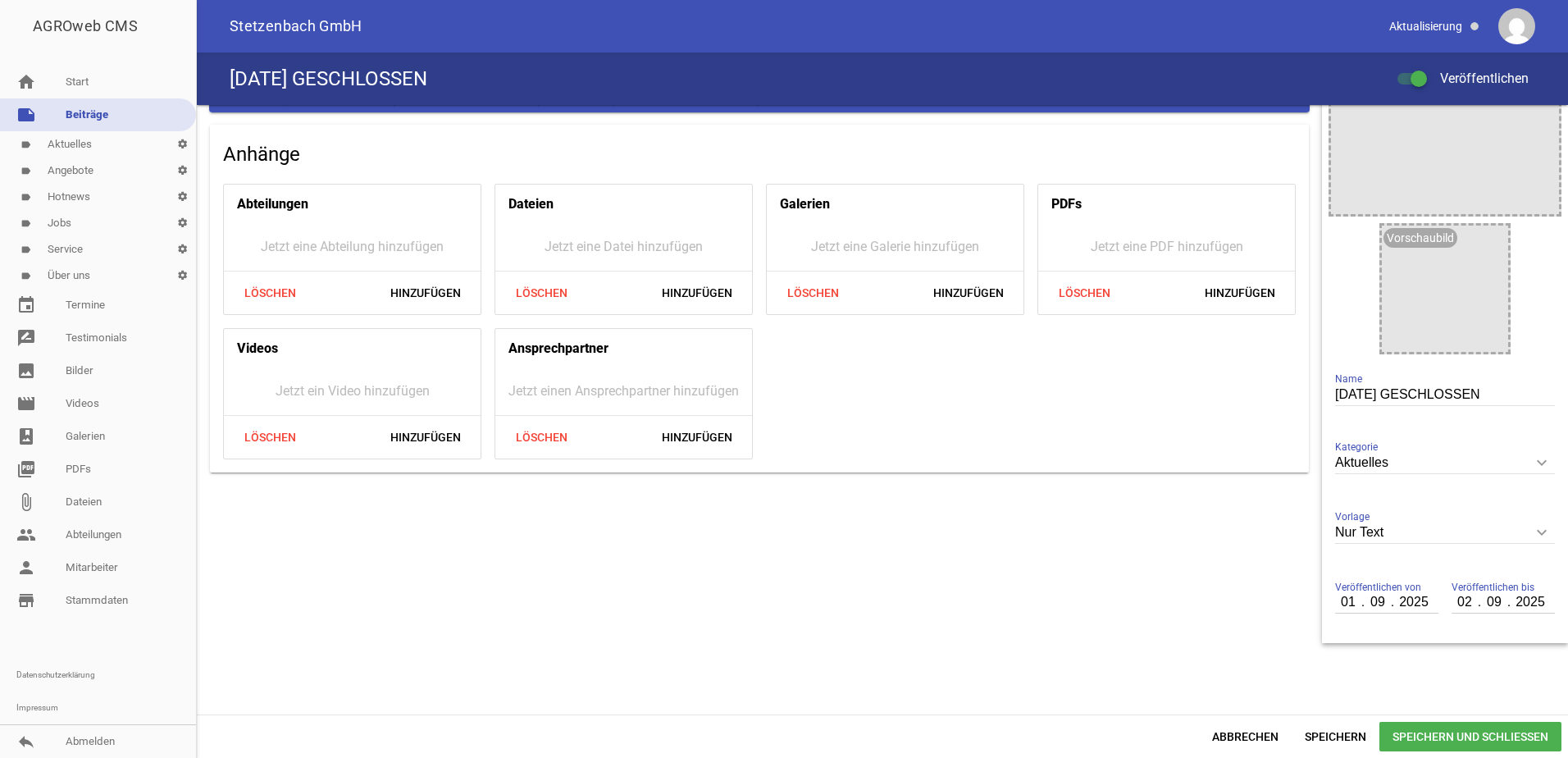
click at [1529, 531] on icon "keyboard_arrow_down" at bounding box center [1541, 532] width 26 height 26
click at [1529, 531] on input "Nur Text" at bounding box center [1445, 532] width 219 height 22
click at [1385, 573] on li "Nur Text" at bounding box center [1445, 569] width 219 height 39
click at [1481, 734] on span "Speichern und Schließen" at bounding box center [1470, 736] width 182 height 30
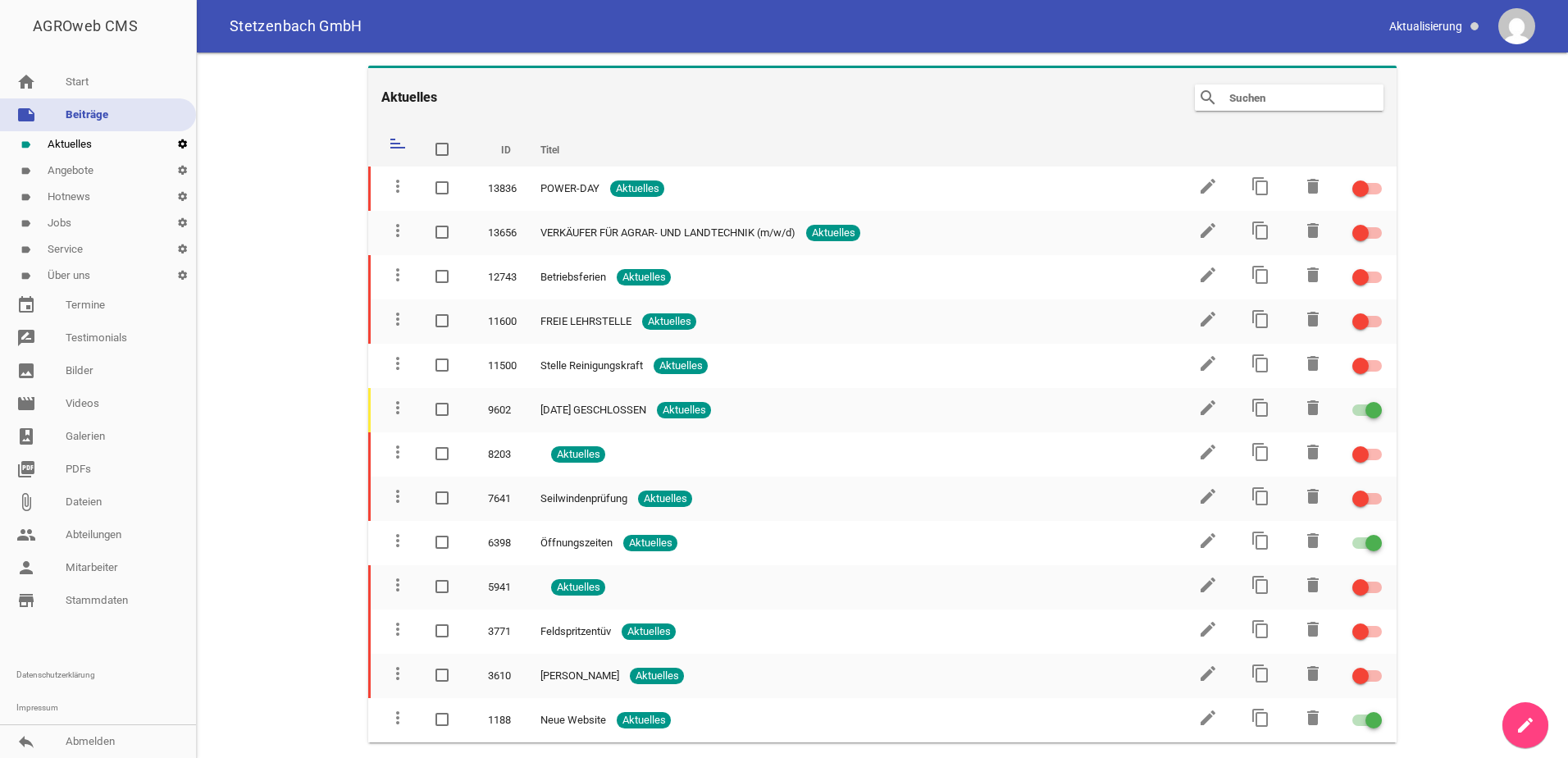
drag, startPoint x: 178, startPoint y: 144, endPoint x: 212, endPoint y: 151, distance: 34.7
click at [179, 145] on icon "settings" at bounding box center [182, 144] width 27 height 26
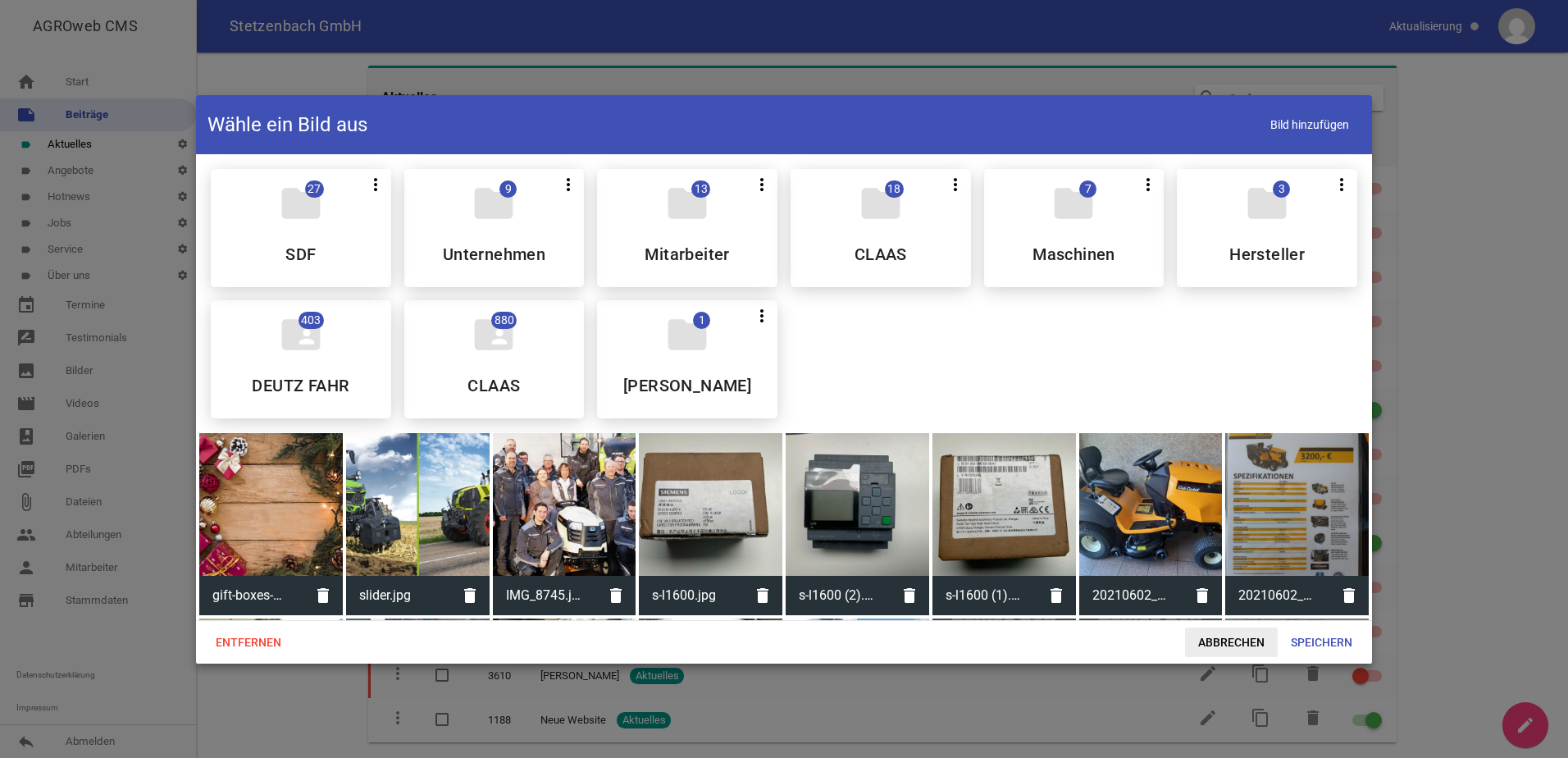
click at [1228, 648] on span "Abbrechen" at bounding box center [1231, 642] width 92 height 30
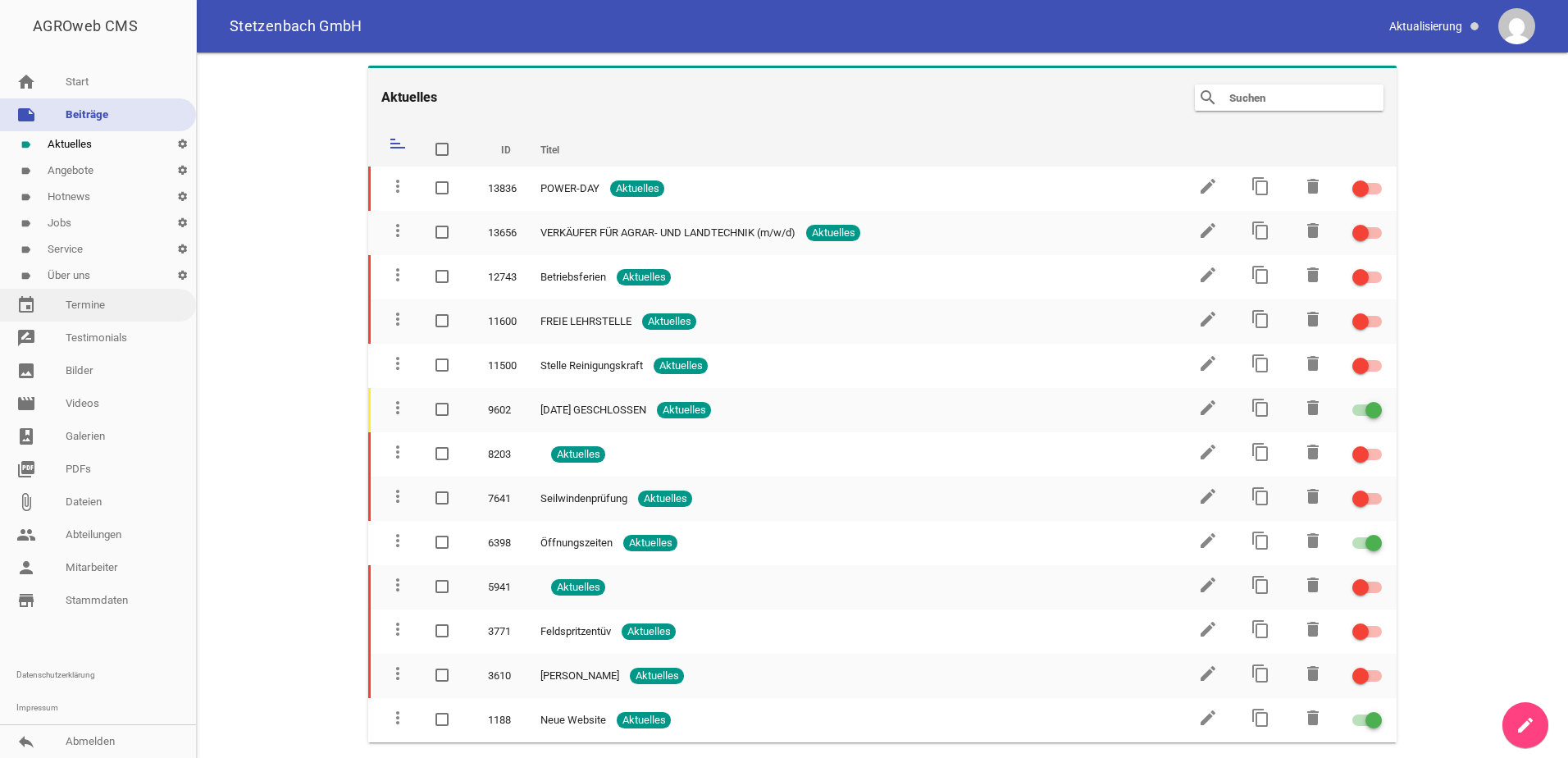
click at [100, 306] on link "event Termine" at bounding box center [98, 305] width 196 height 33
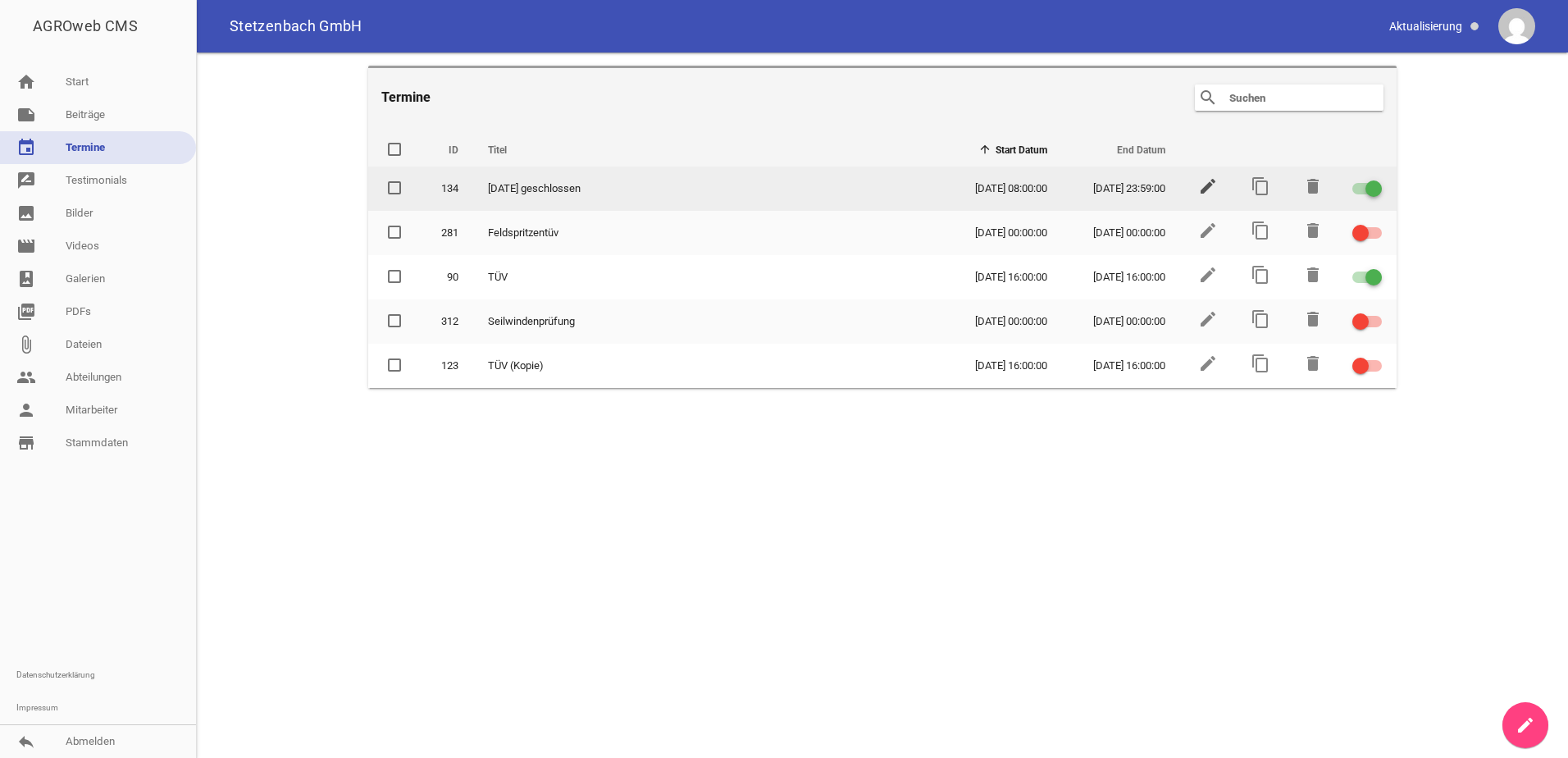
click at [1205, 185] on icon "edit" at bounding box center [1208, 187] width 20 height 20
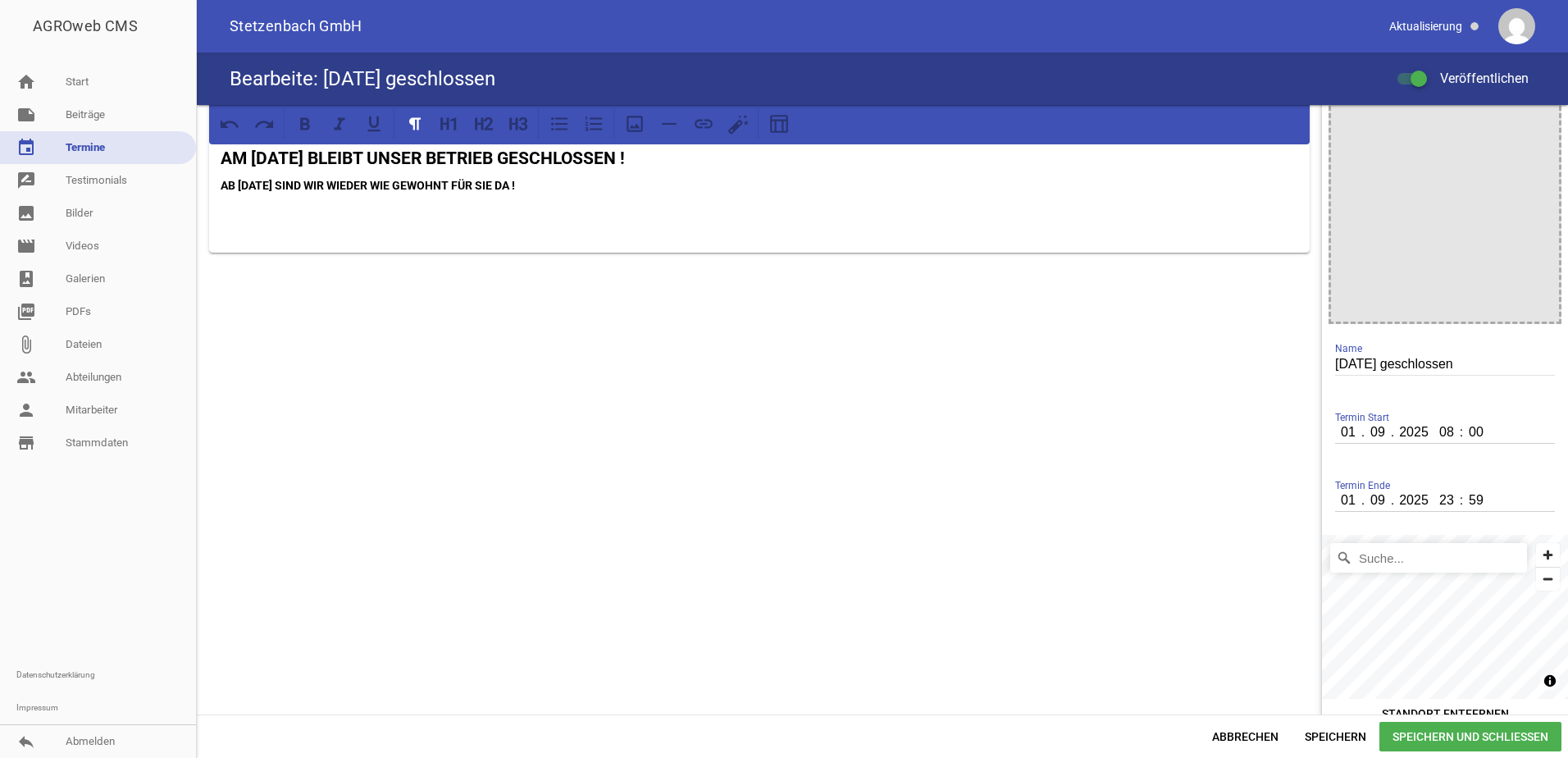
scroll to position [41, 0]
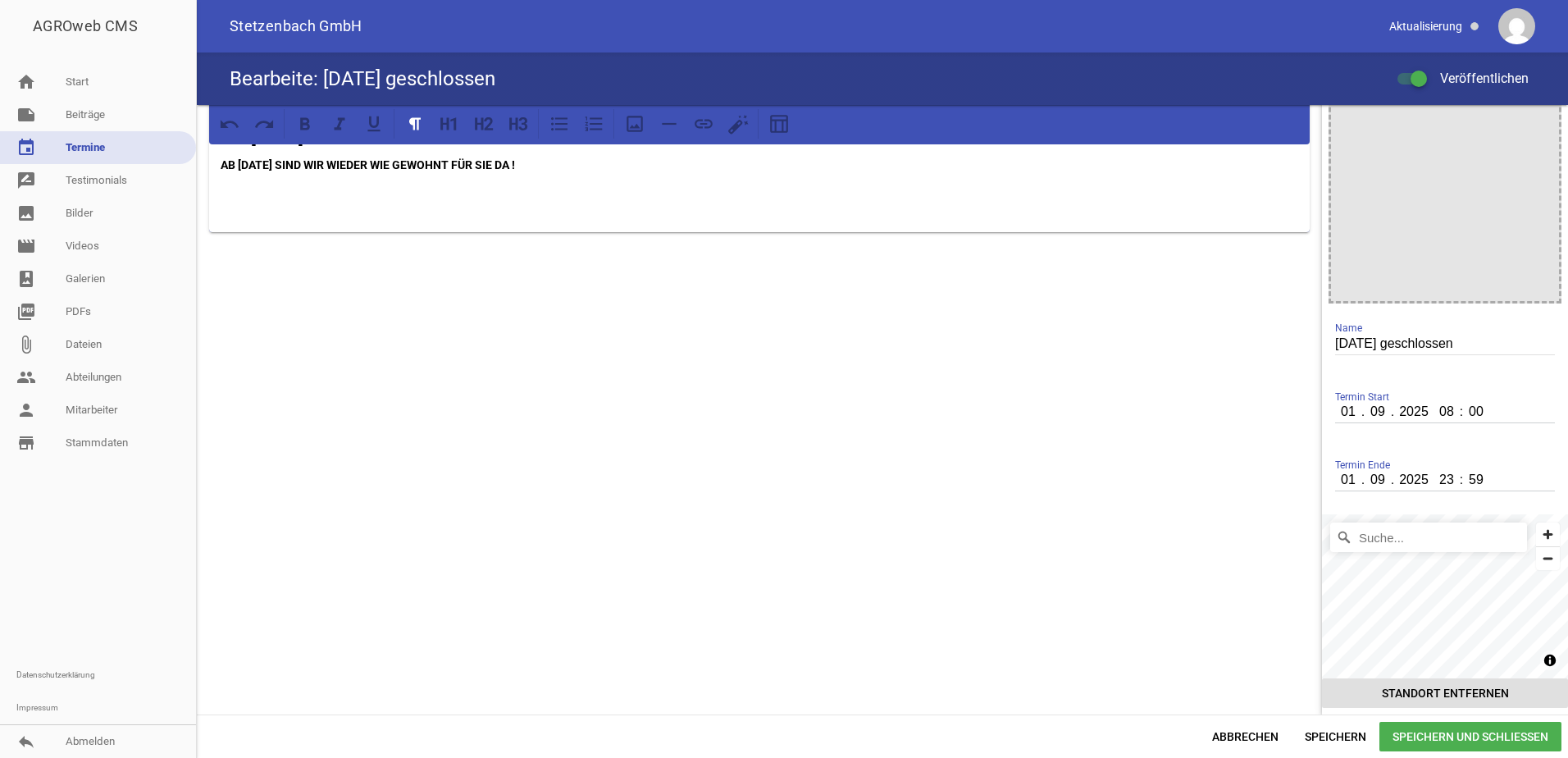
click at [1419, 694] on button "Standort entfernen" at bounding box center [1444, 693] width 246 height 30
click at [1443, 692] on button "Standort entfernen" at bounding box center [1444, 693] width 246 height 30
click at [1454, 744] on span "Speichern und Schließen" at bounding box center [1470, 736] width 182 height 30
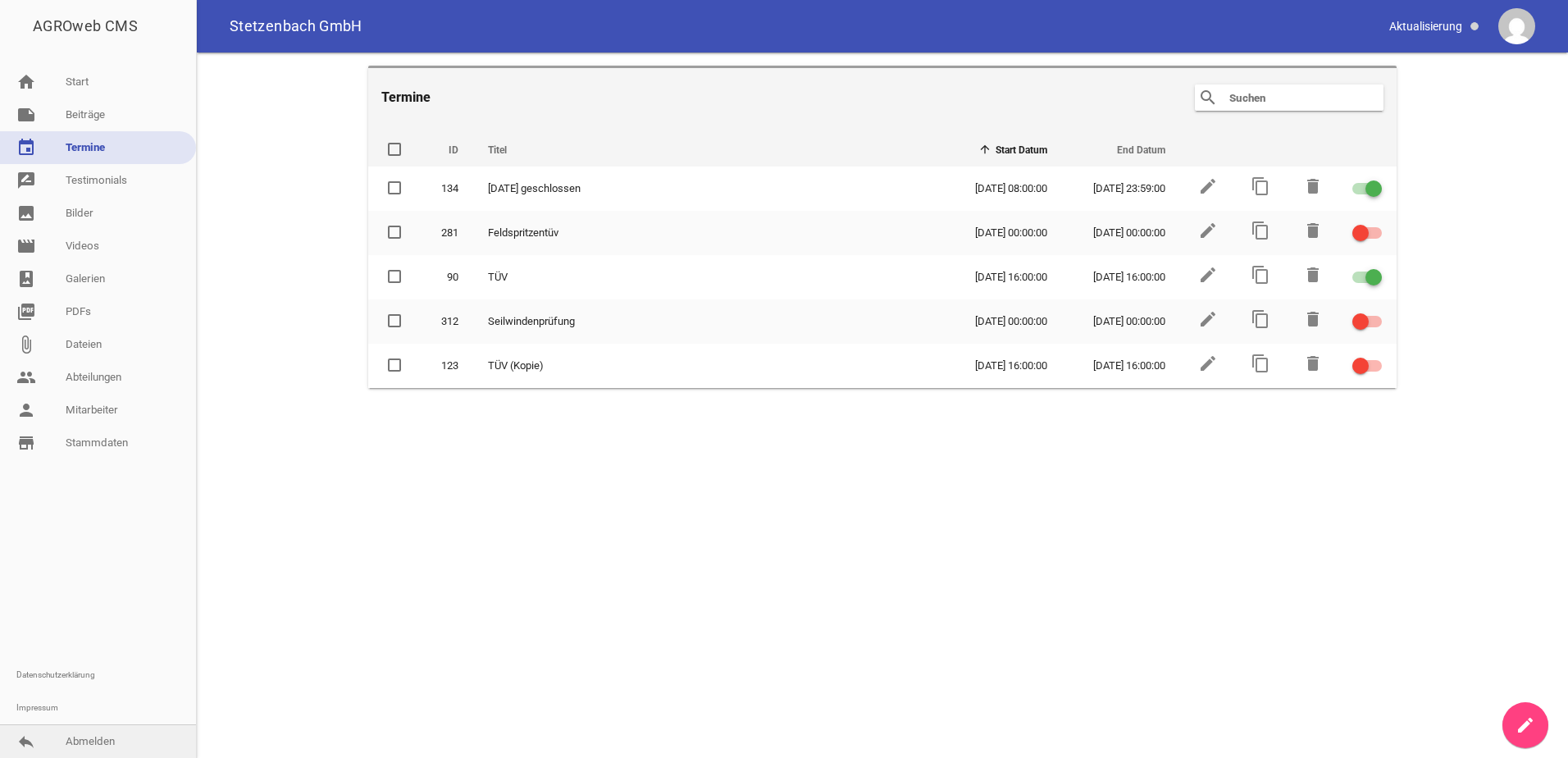
click at [84, 740] on link "reply Abmelden" at bounding box center [98, 742] width 196 height 33
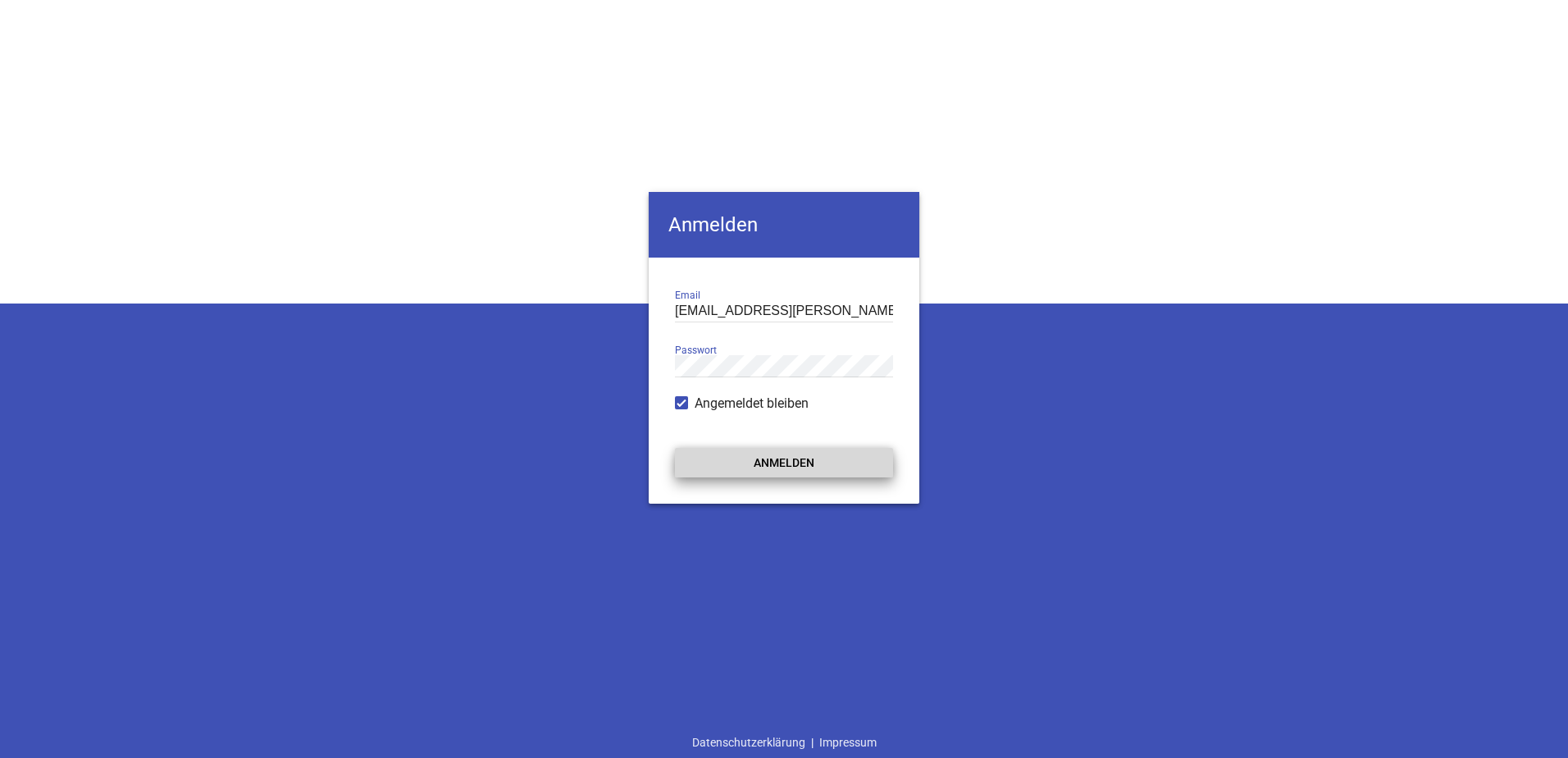
click at [795, 458] on button "Anmelden" at bounding box center [784, 462] width 218 height 30
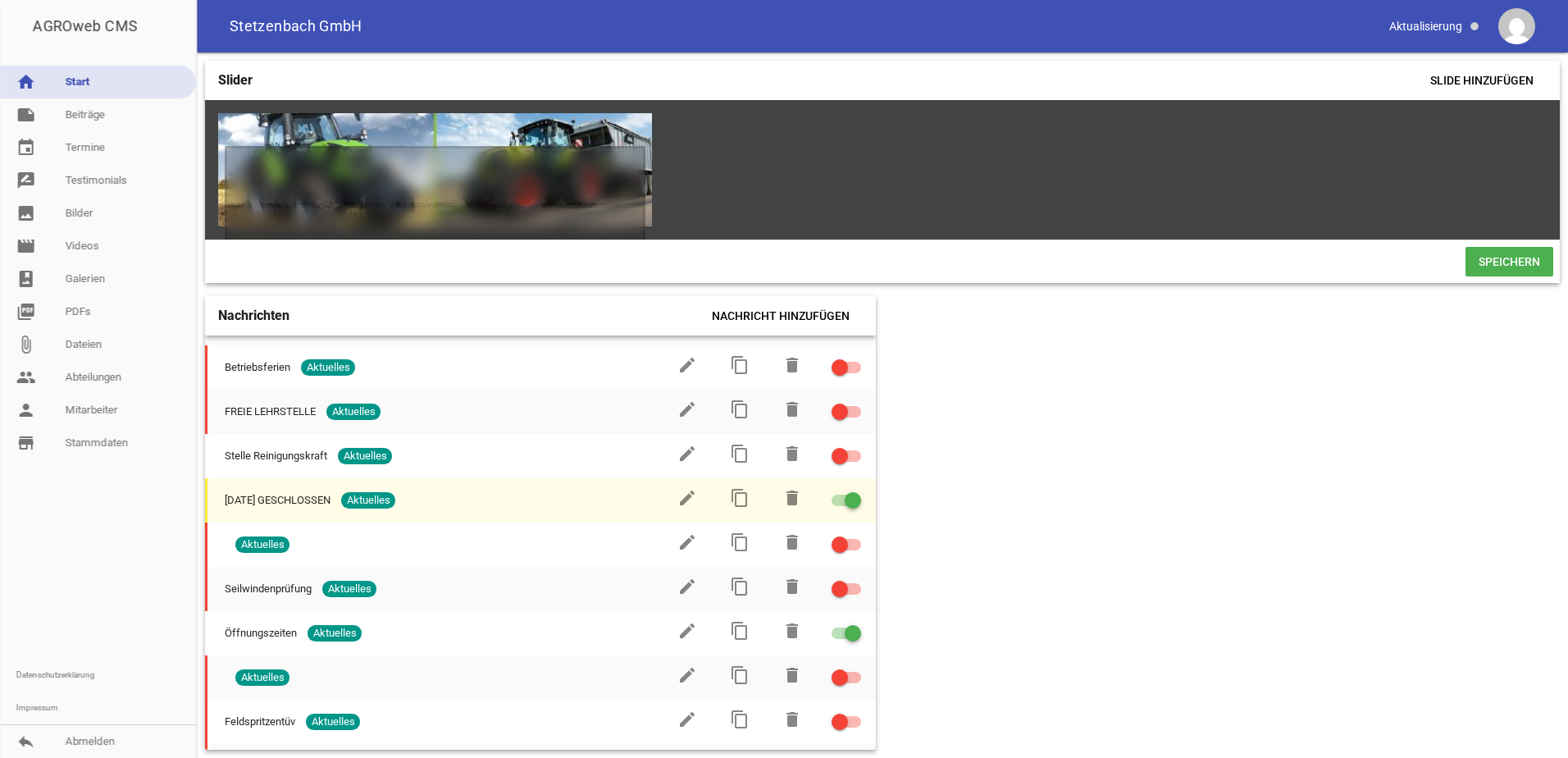
scroll to position [82, 0]
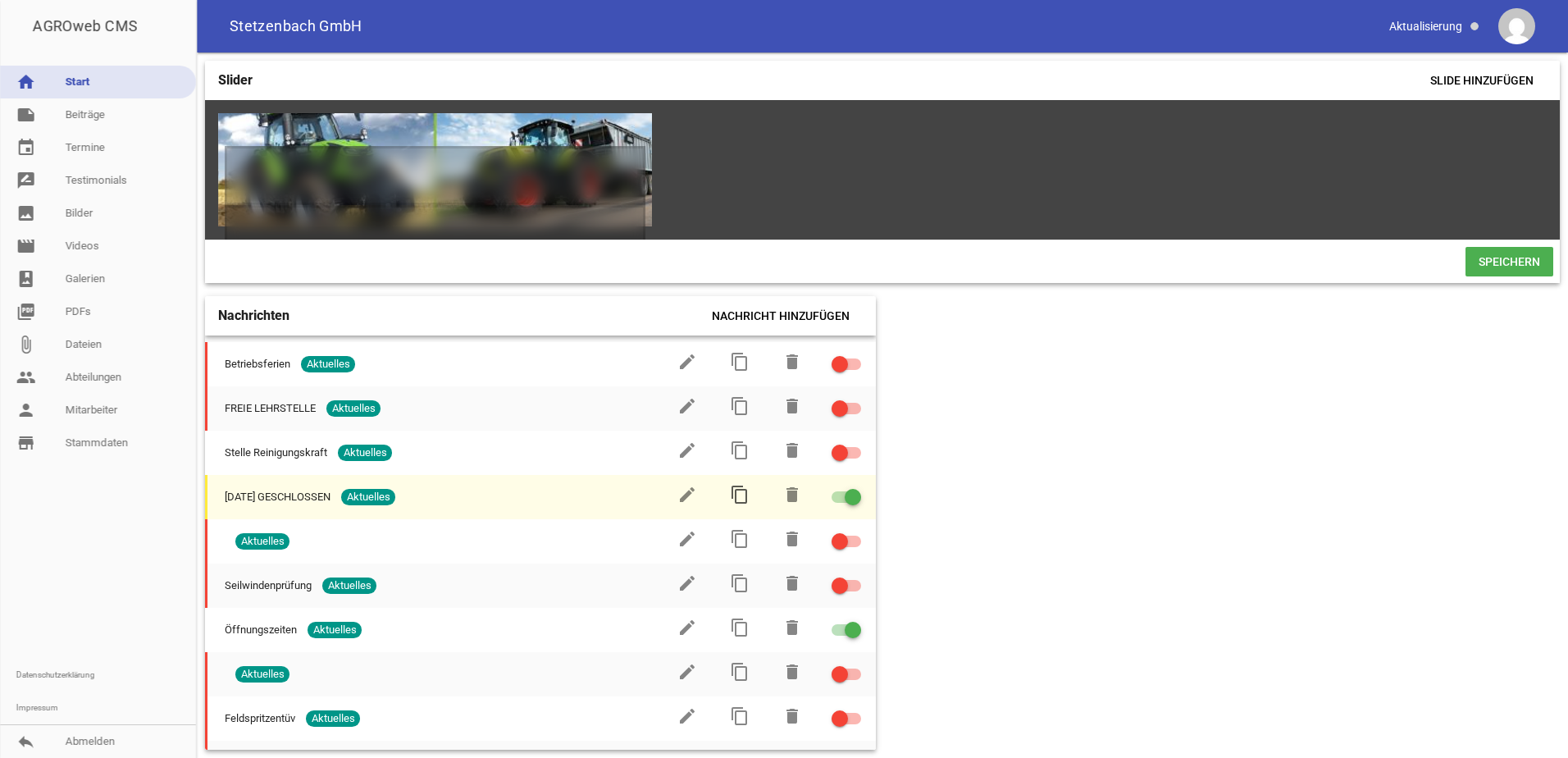
click at [736, 502] on icon "content_copy" at bounding box center [740, 495] width 20 height 20
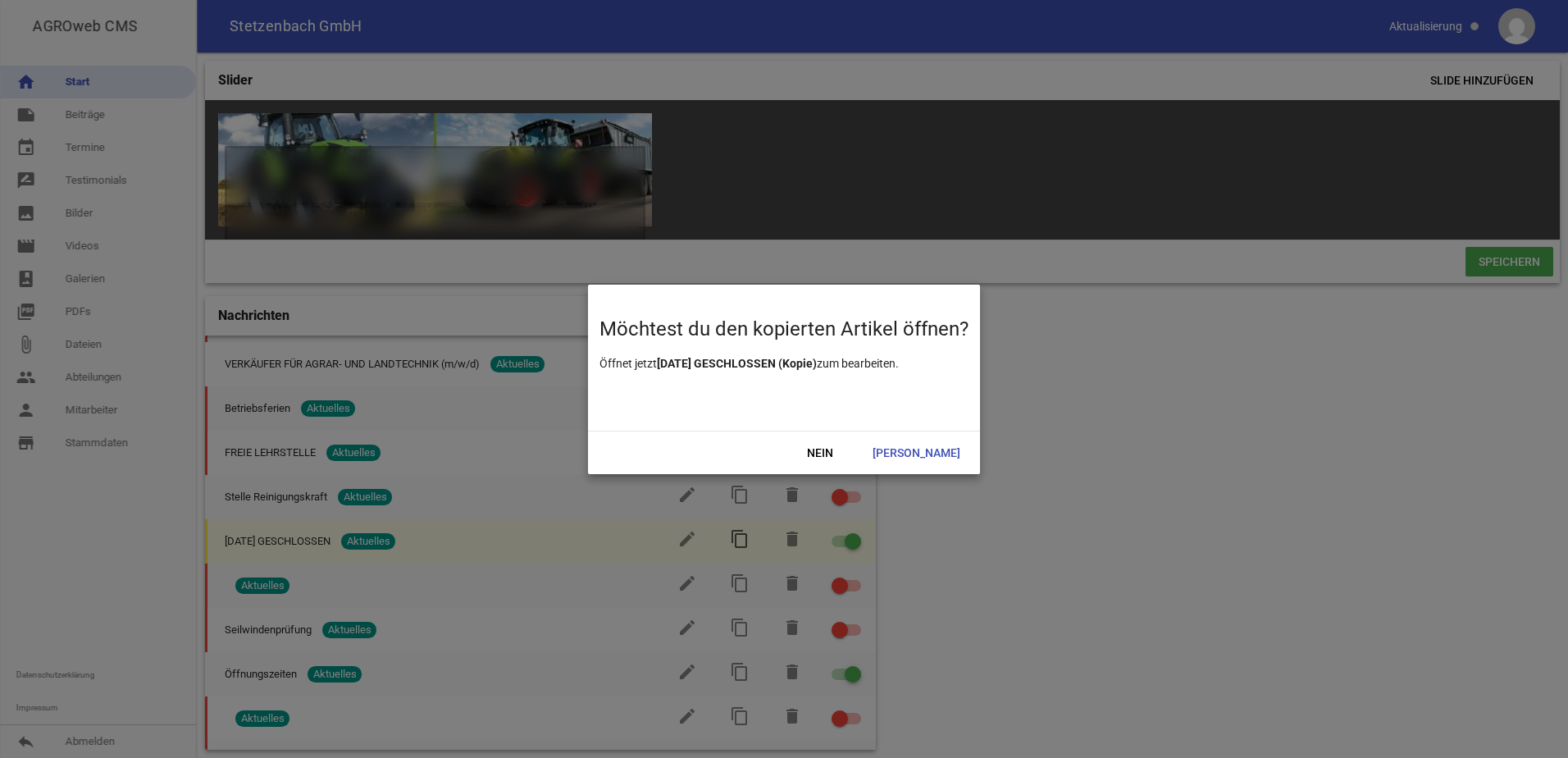
scroll to position [126, 0]
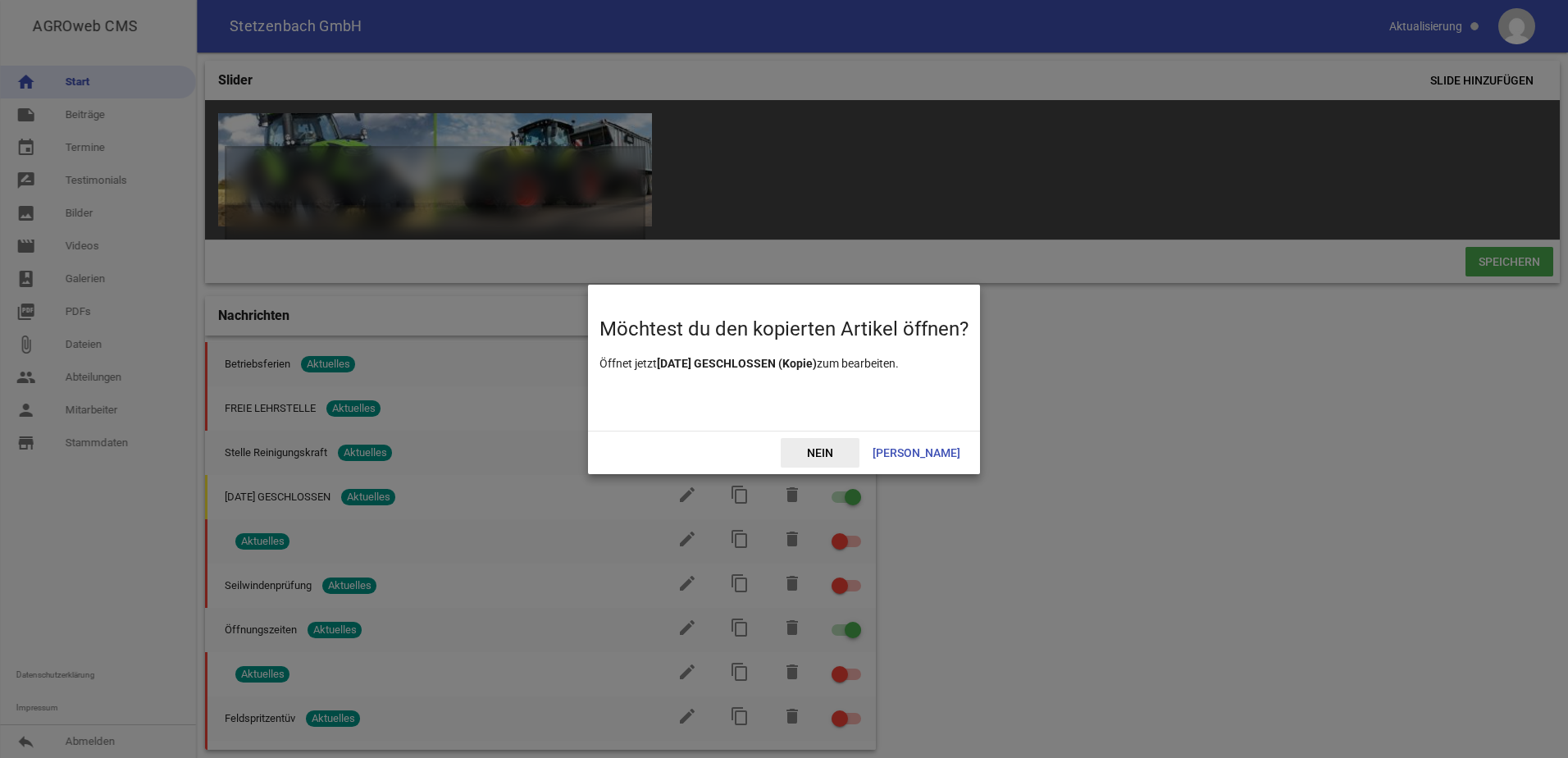
click at [856, 452] on span "Nein" at bounding box center [819, 452] width 79 height 30
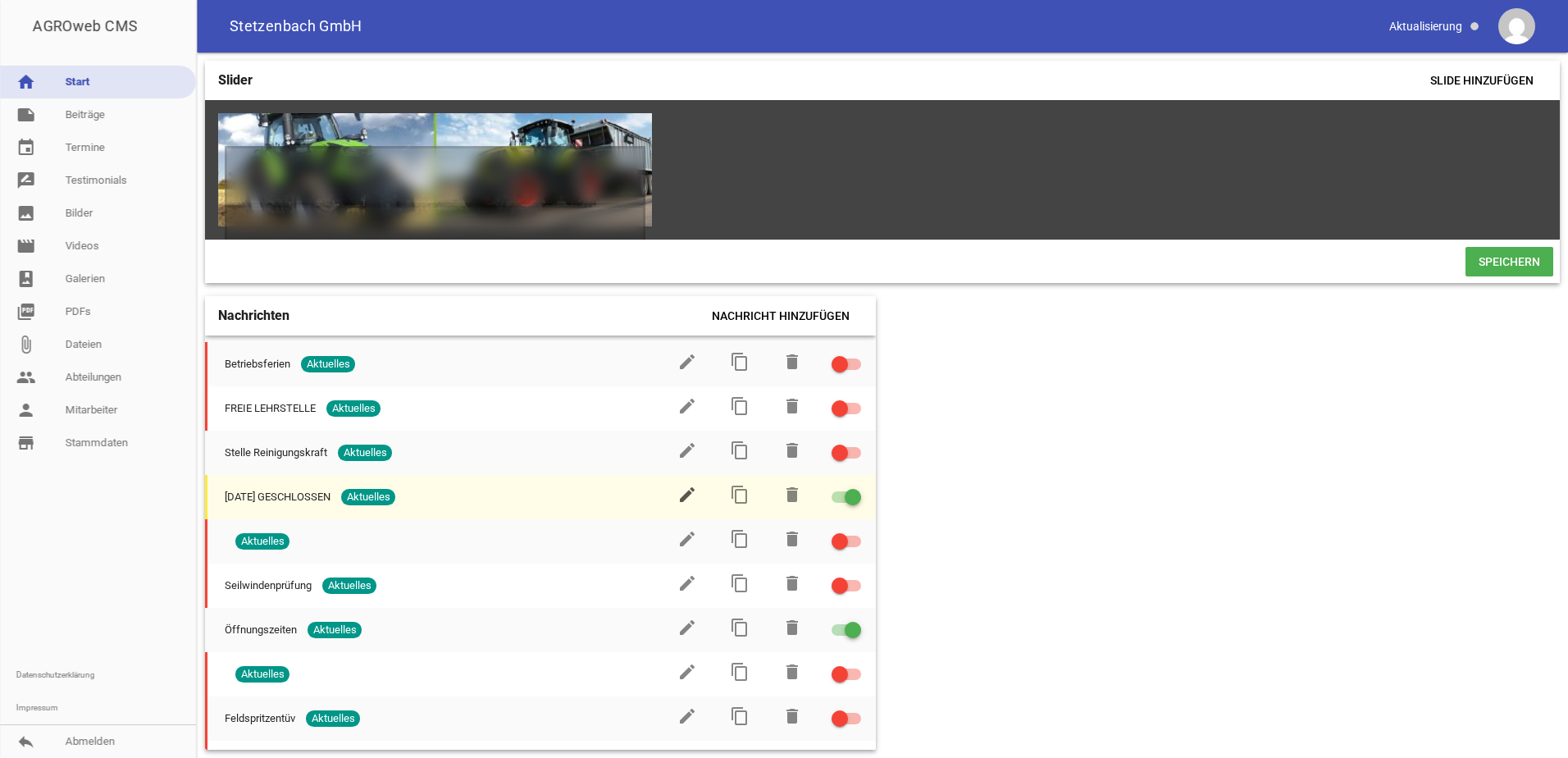
click at [677, 504] on icon "edit" at bounding box center [687, 495] width 20 height 20
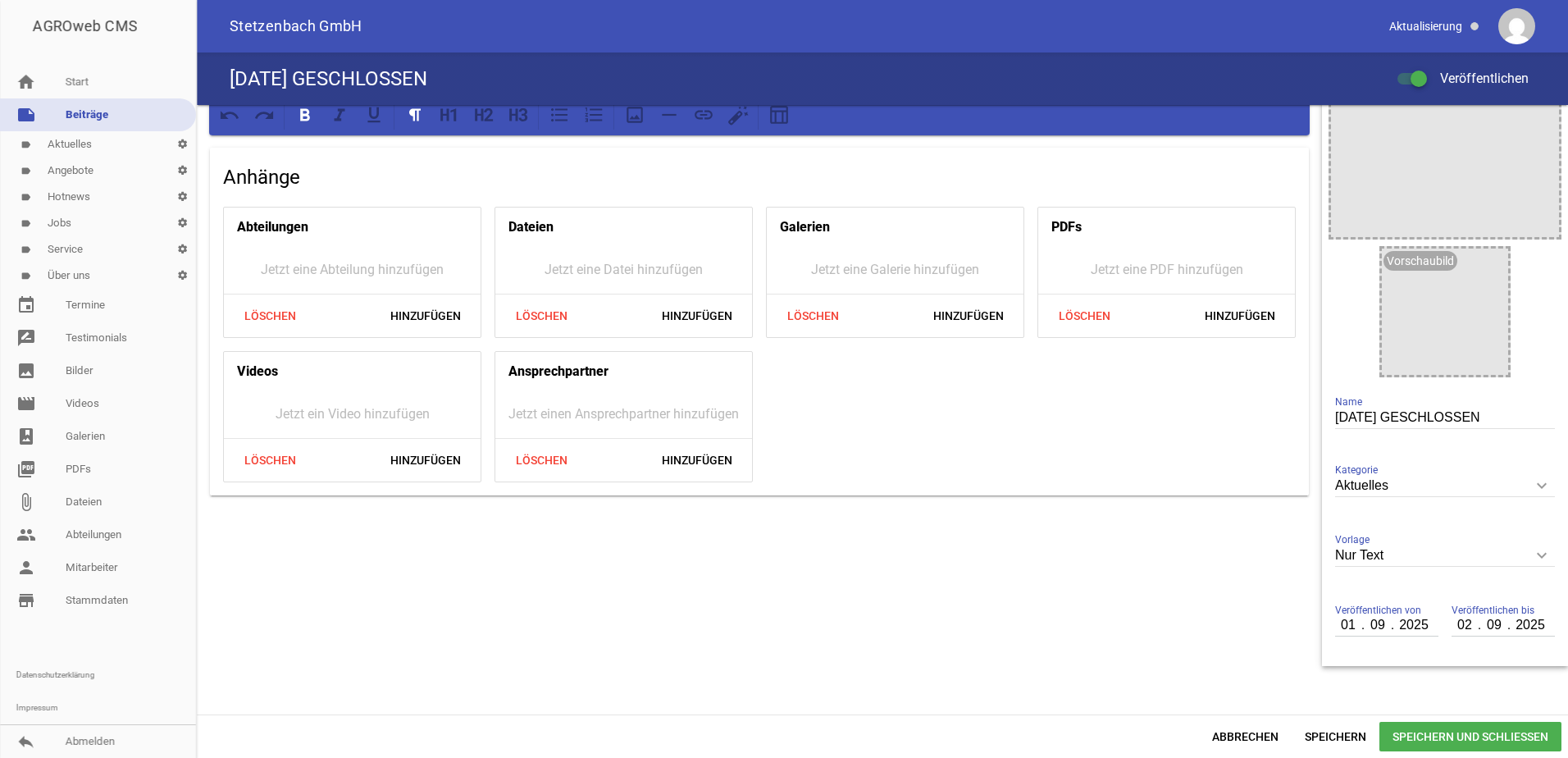
scroll to position [128, 0]
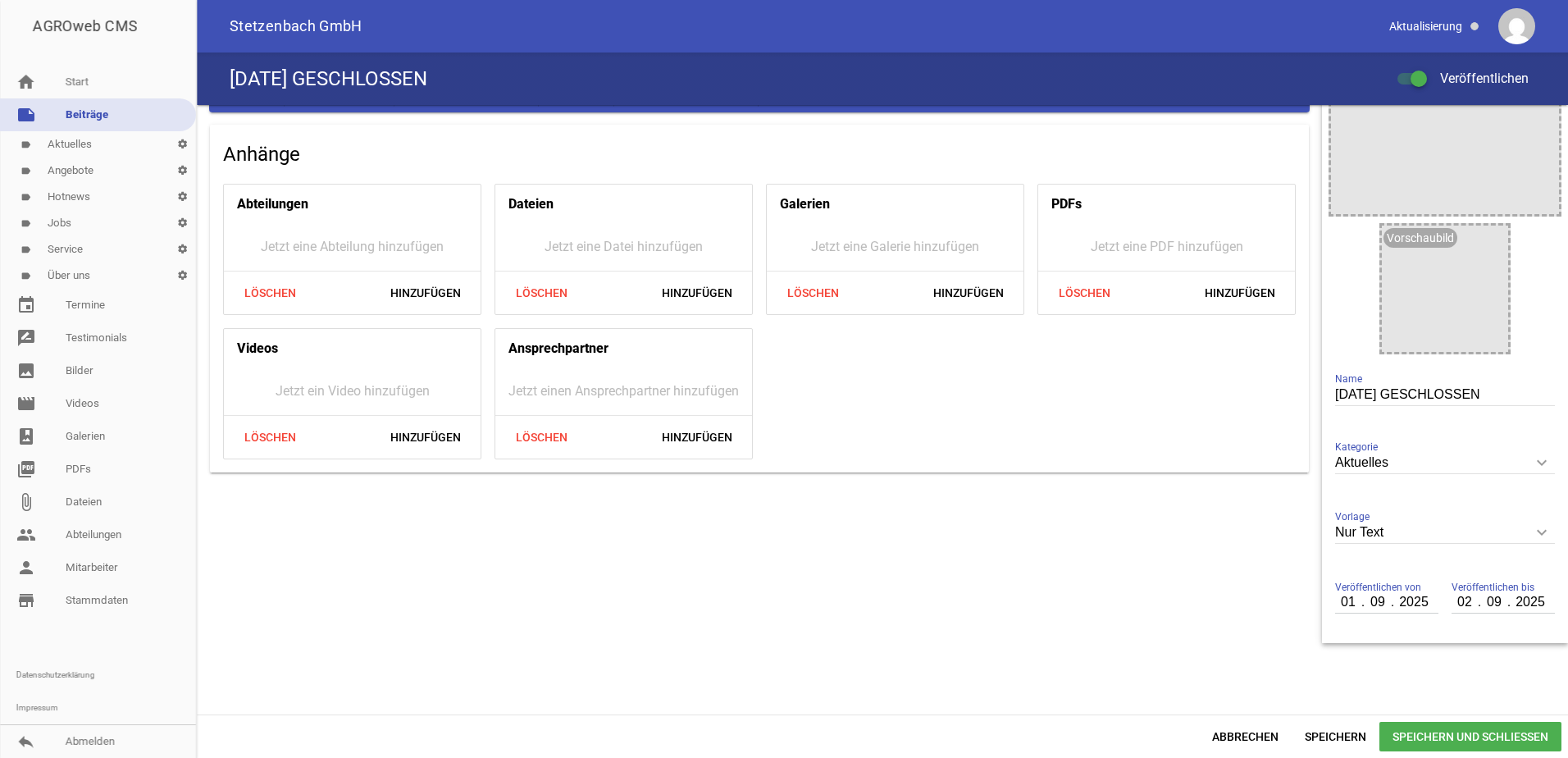
drag, startPoint x: 1325, startPoint y: 603, endPoint x: 1341, endPoint y: 600, distance: 16.3
click at [1341, 600] on div "Veröffentlichen von [DATE] Veröffentlichen bis [DATE]" at bounding box center [1445, 602] width 233 height 68
type input "01"
drag, startPoint x: 1331, startPoint y: 604, endPoint x: 1350, endPoint y: 601, distance: 19.2
click at [1346, 603] on input "number" at bounding box center [1349, 602] width 28 height 22
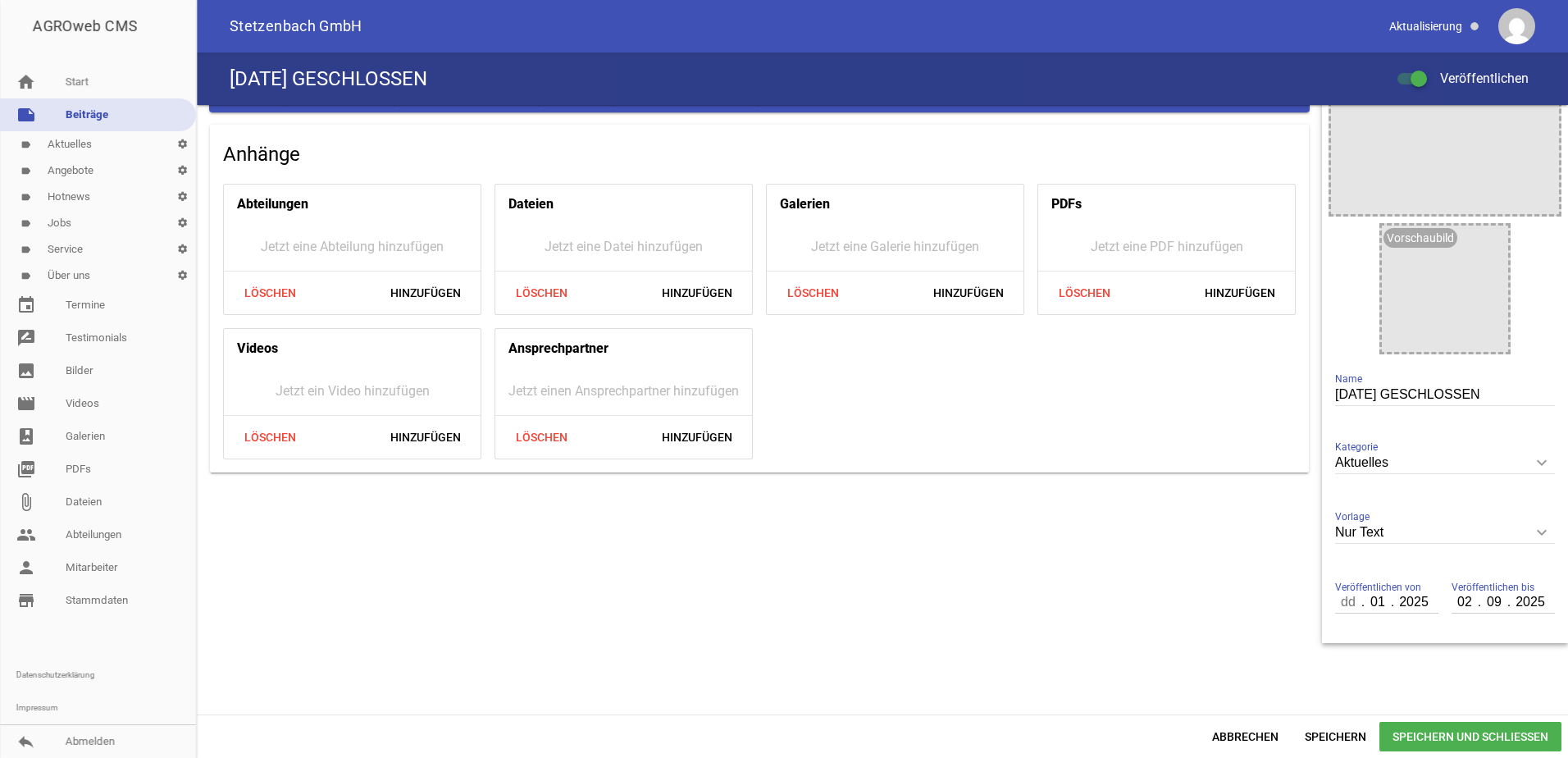
drag, startPoint x: 1332, startPoint y: 600, endPoint x: 1352, endPoint y: 599, distance: 20.0
click at [1352, 599] on input "number" at bounding box center [1349, 602] width 28 height 22
type input "22"
type input "08"
click at [1439, 738] on span "Speichern und Schließen" at bounding box center [1470, 736] width 182 height 30
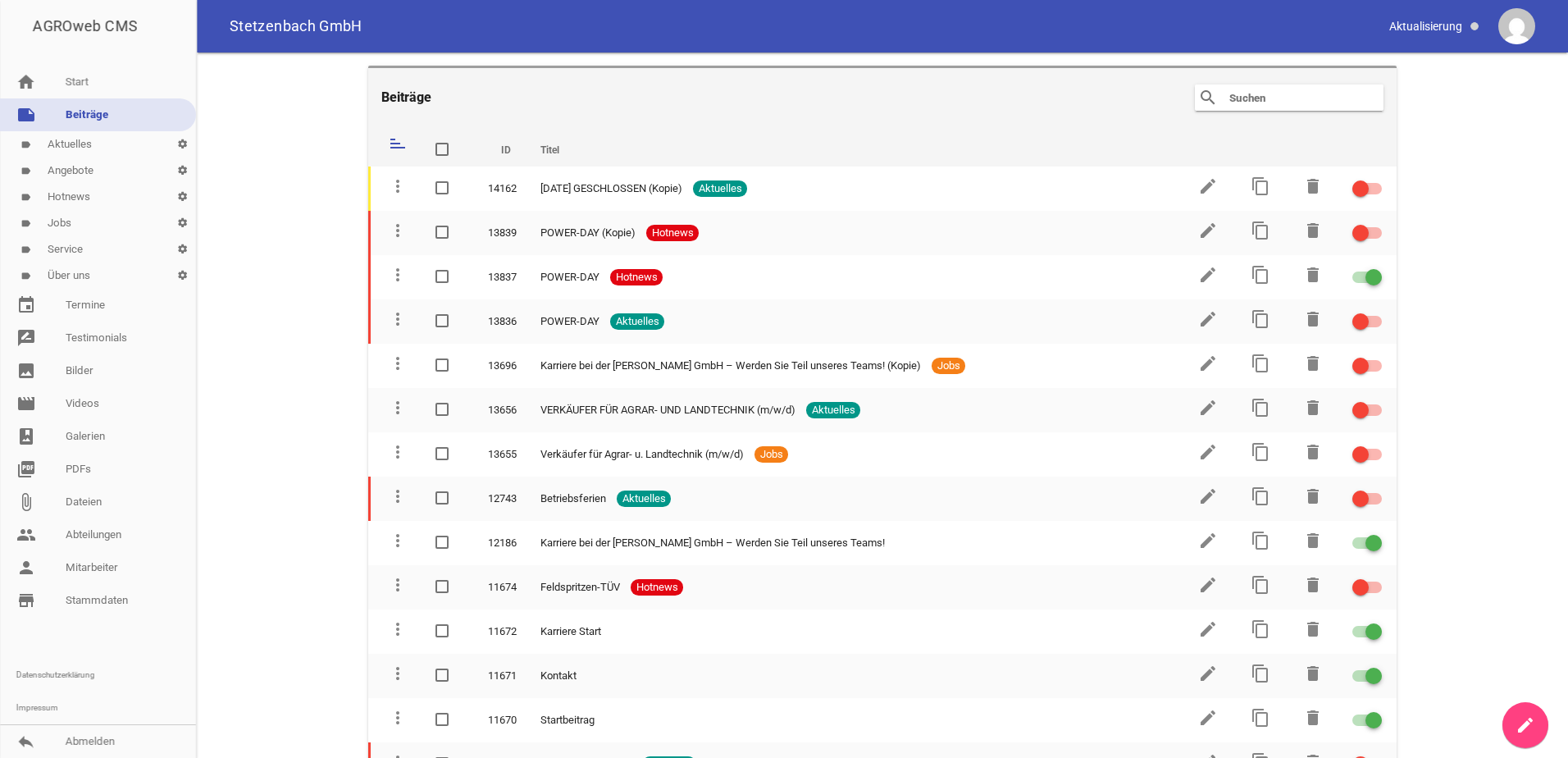
click at [63, 145] on link "label Aktuelles settings" at bounding box center [98, 144] width 196 height 26
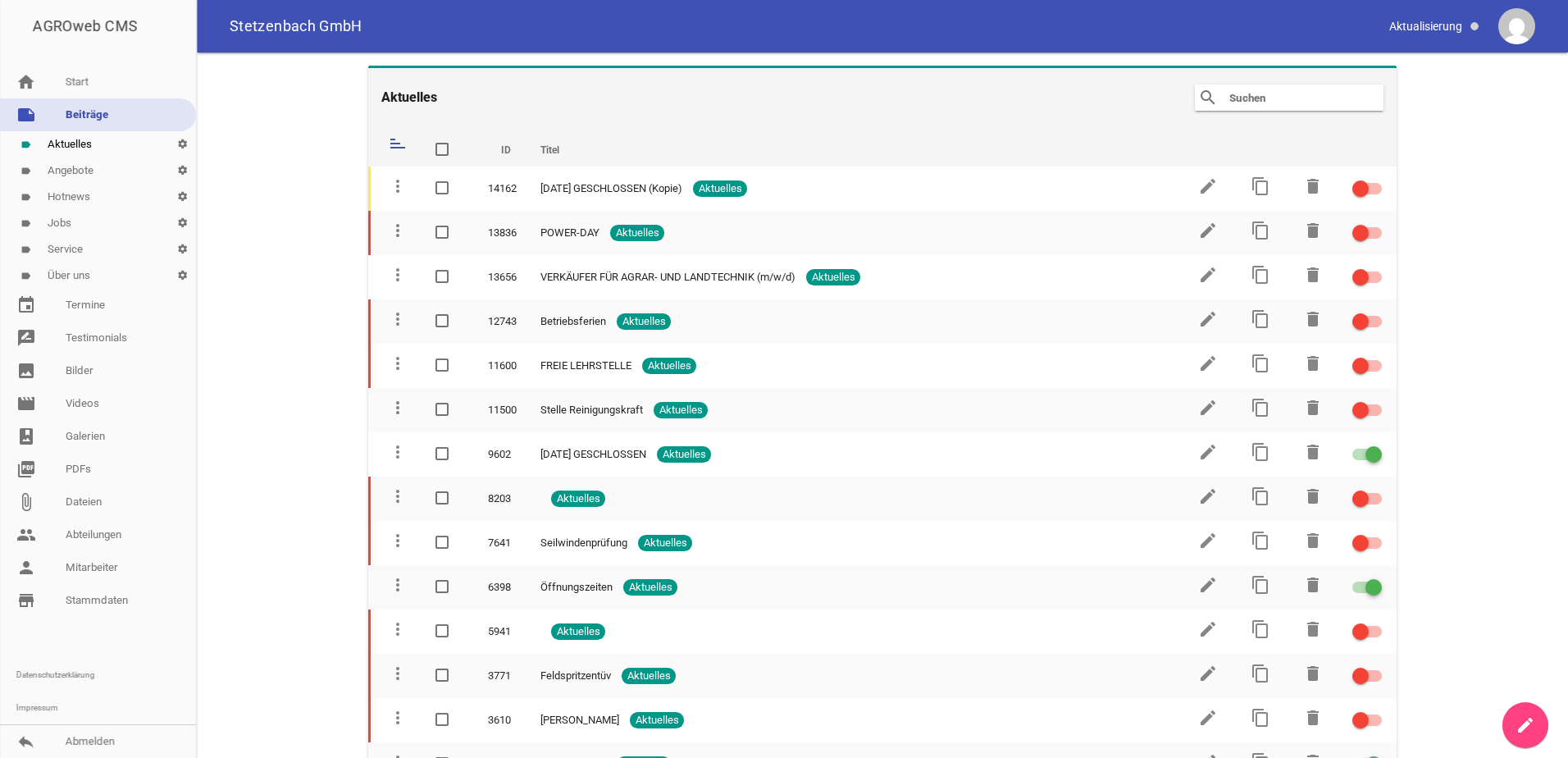
click at [68, 144] on link "label Aktuelles settings" at bounding box center [98, 144] width 196 height 26
click at [96, 201] on link "label Hotnews settings" at bounding box center [98, 197] width 196 height 26
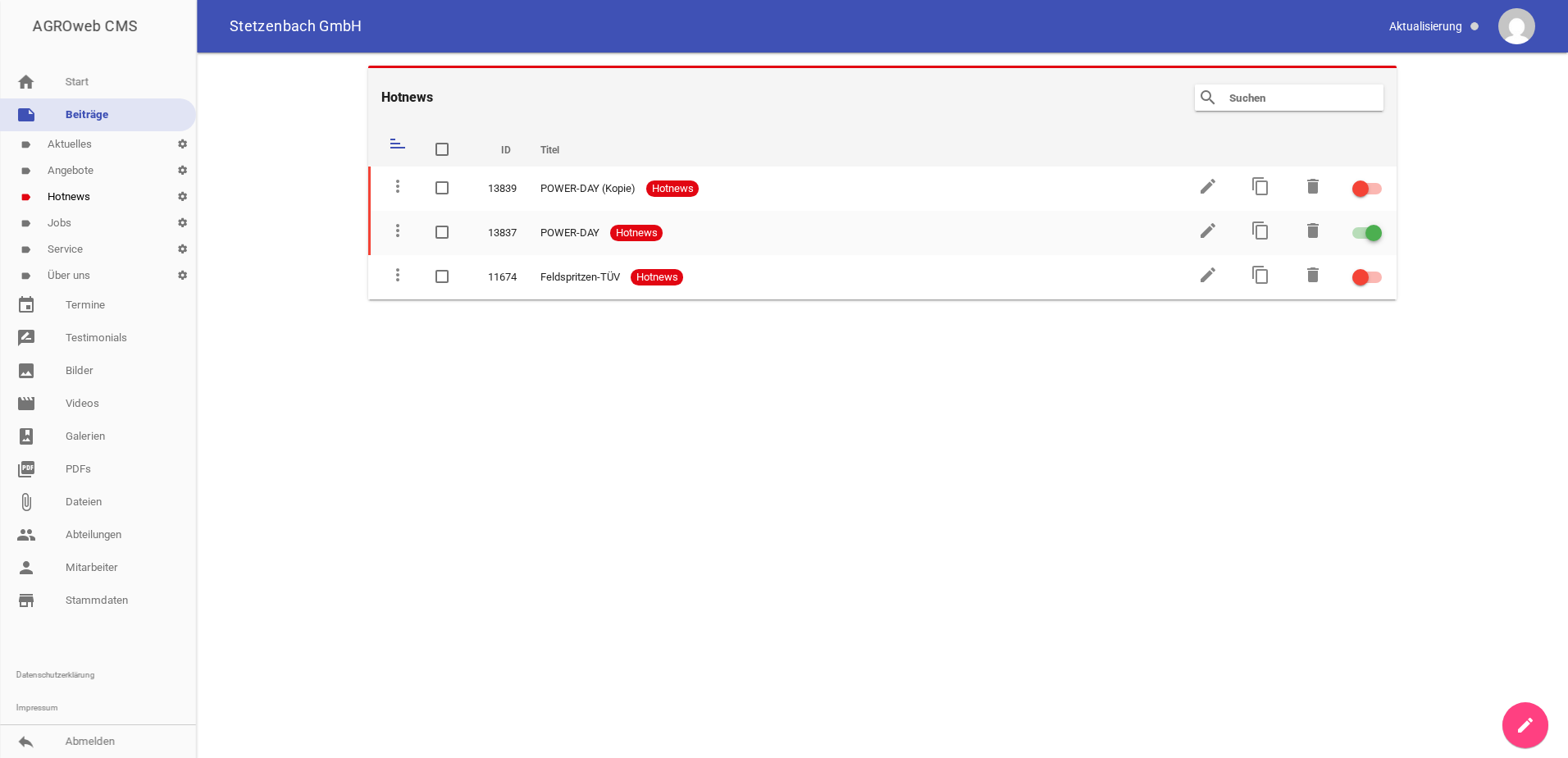
click at [83, 251] on link "label Service settings" at bounding box center [98, 249] width 196 height 26
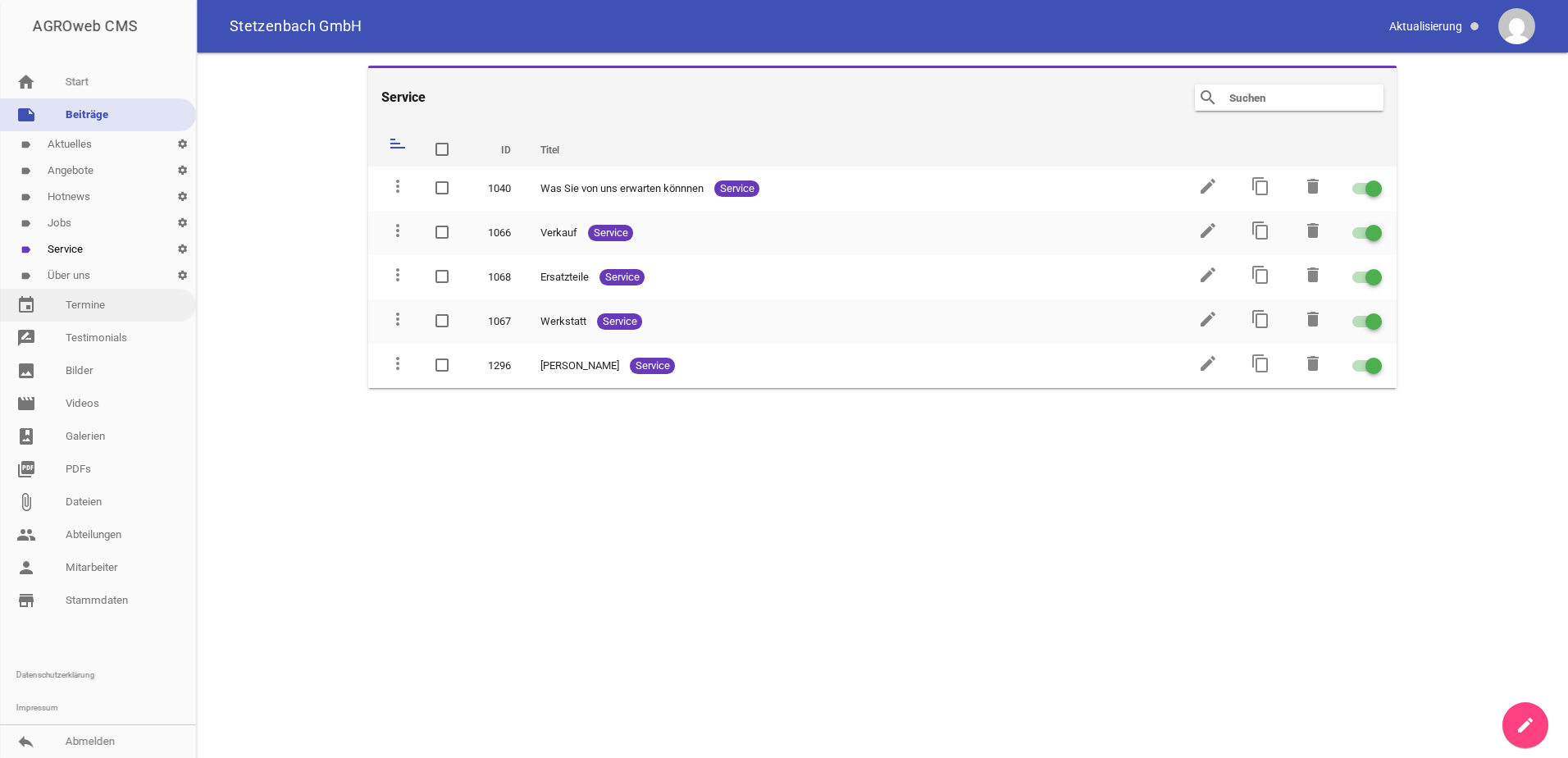
click at [102, 313] on link "event Termine" at bounding box center [98, 305] width 196 height 33
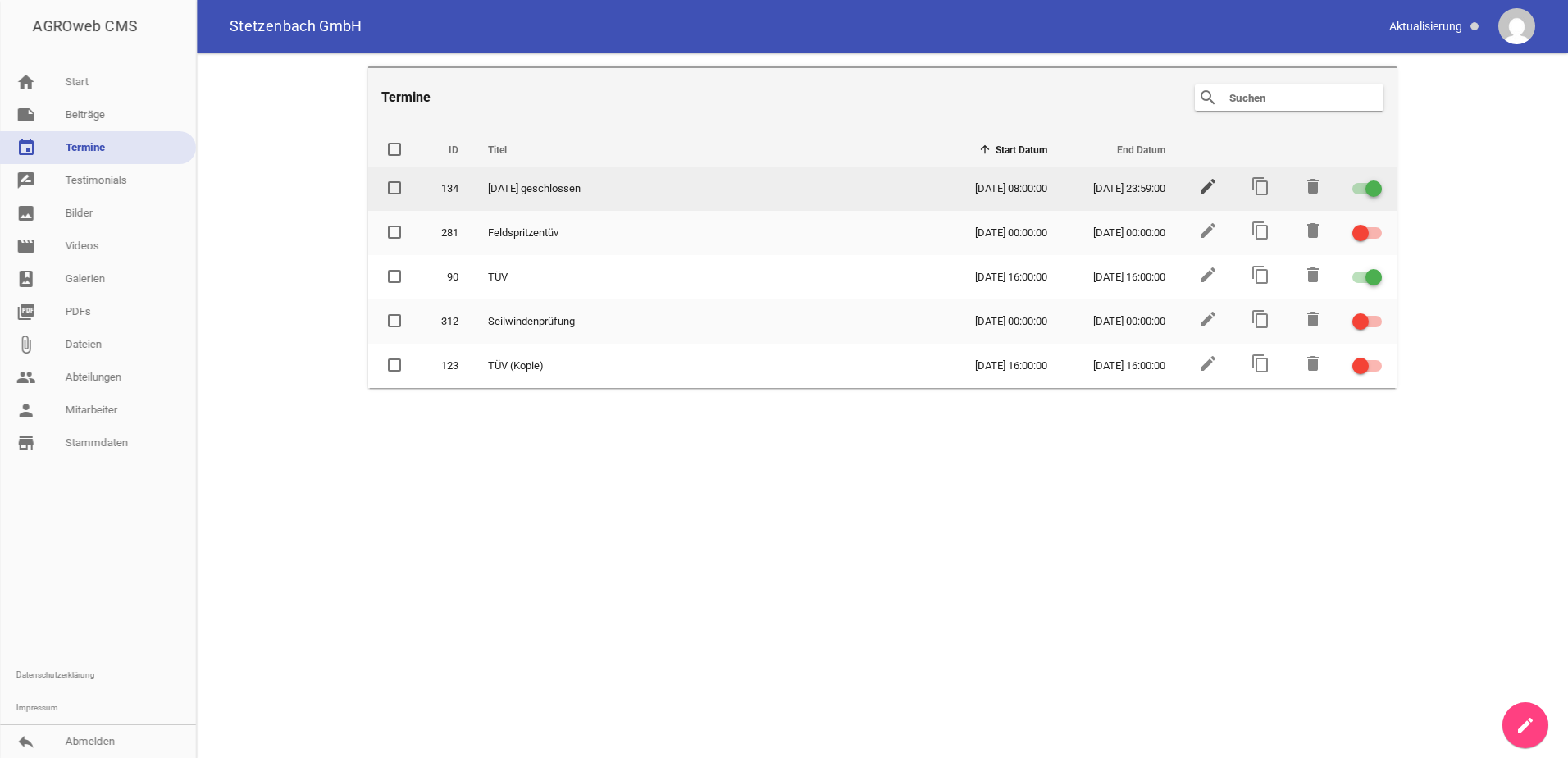
click at [1200, 188] on icon "edit" at bounding box center [1208, 187] width 20 height 20
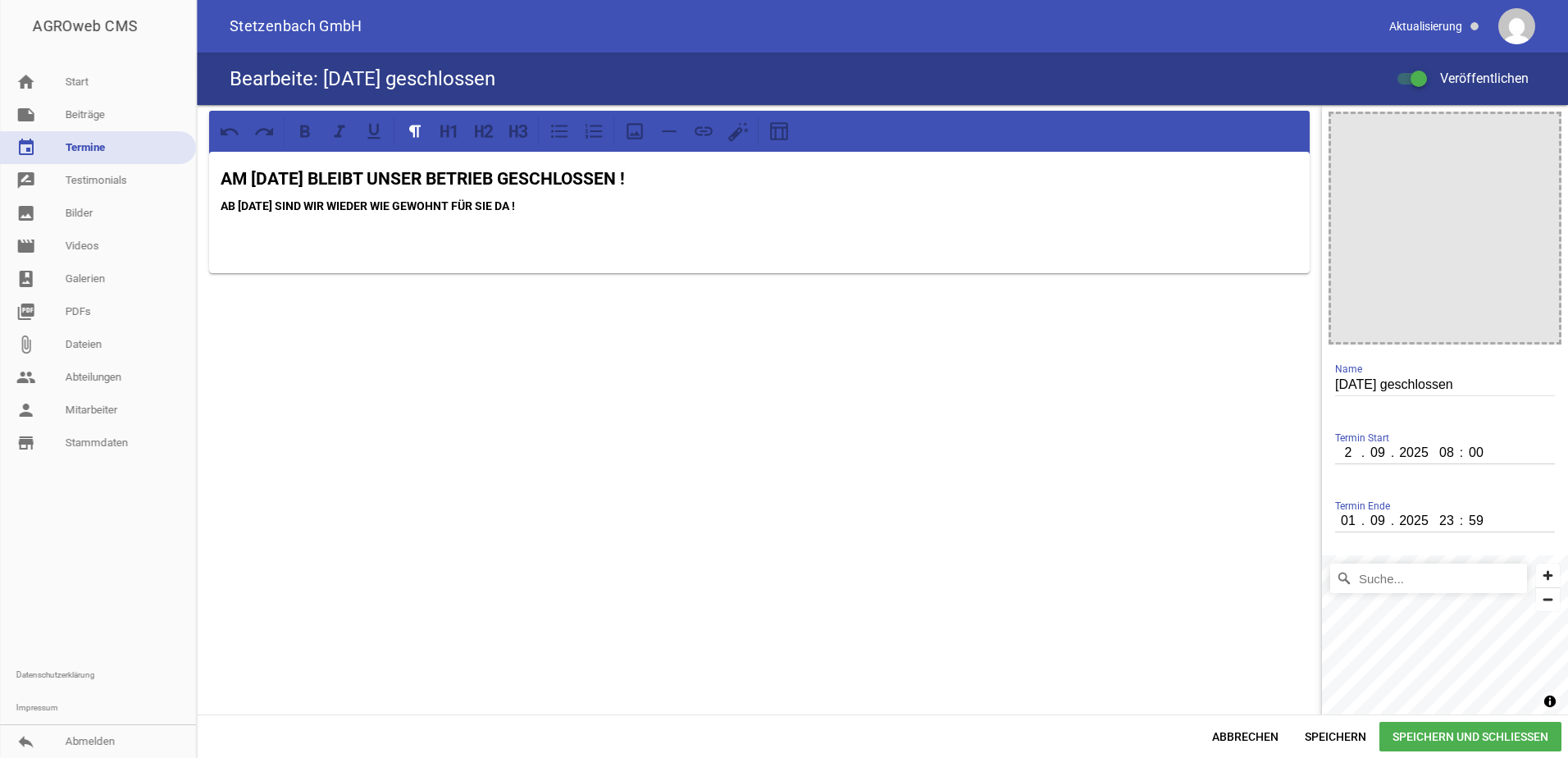
type input "22"
type input "08"
type input "01"
click at [1472, 736] on span "Speichern und Schließen" at bounding box center [1470, 736] width 182 height 30
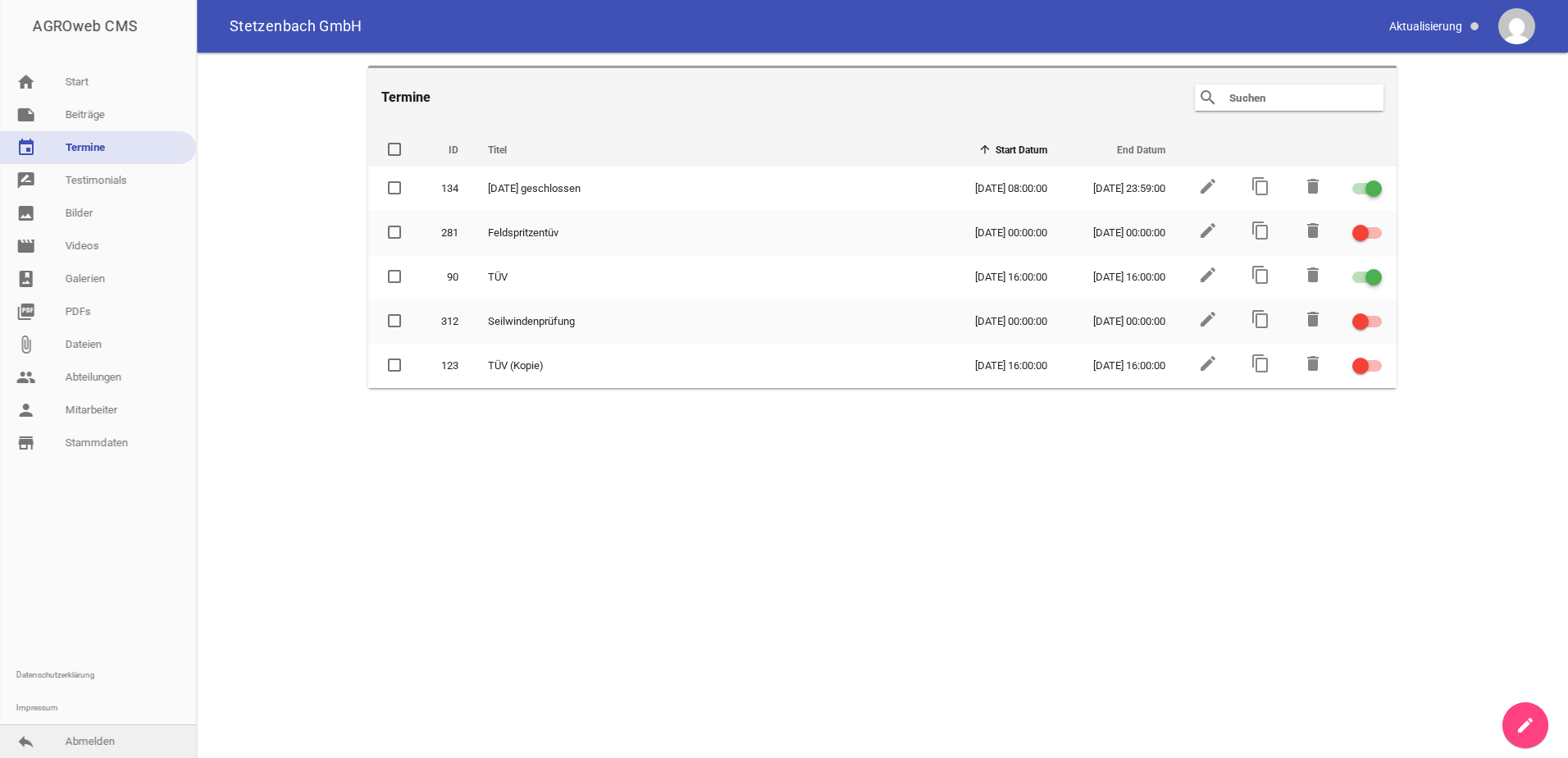
click at [82, 745] on link "reply Abmelden" at bounding box center [98, 742] width 196 height 33
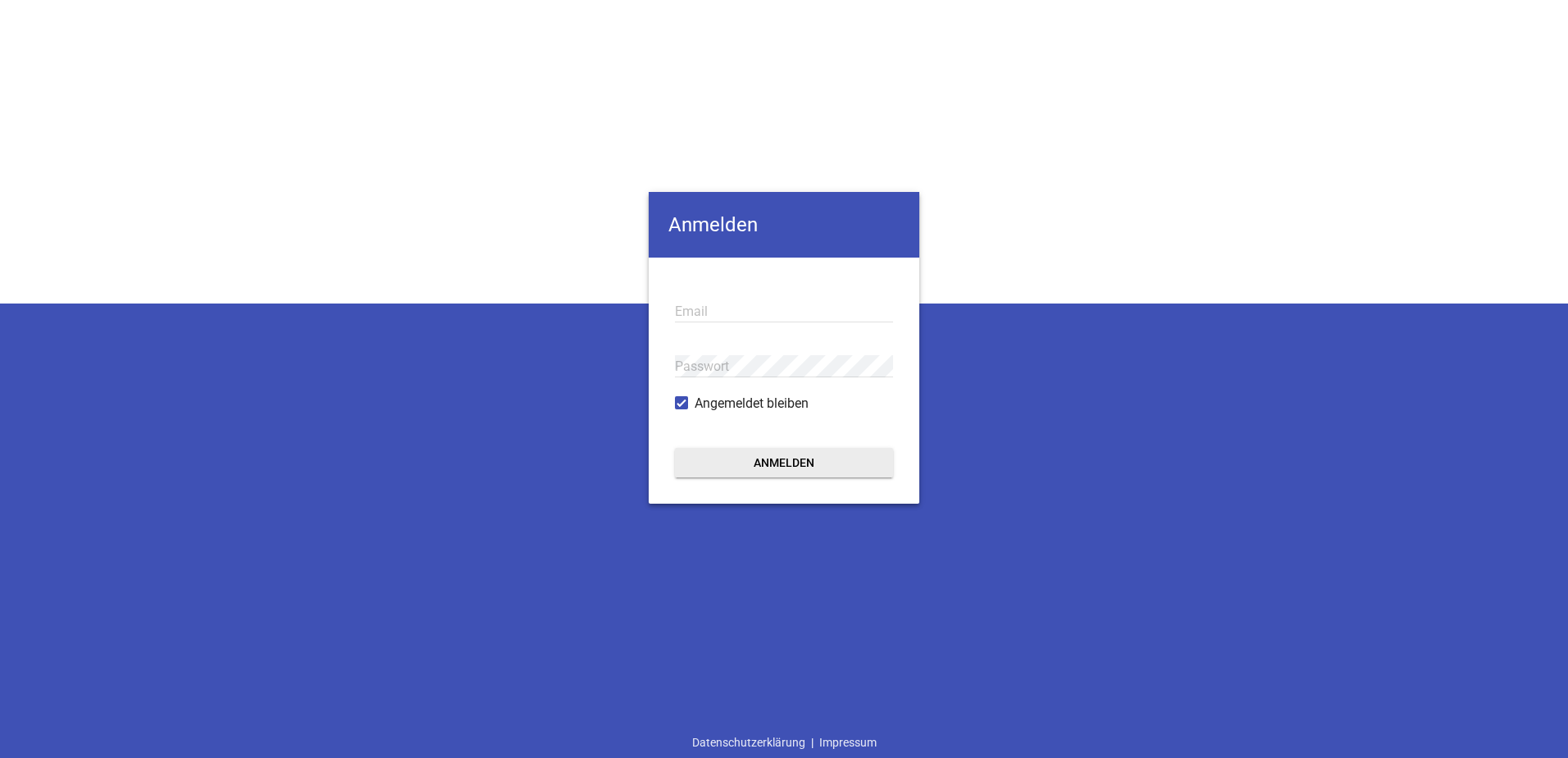
type input "[EMAIL_ADDRESS][PERSON_NAME][DOMAIN_NAME]"
